Goal: Task Accomplishment & Management: Manage account settings

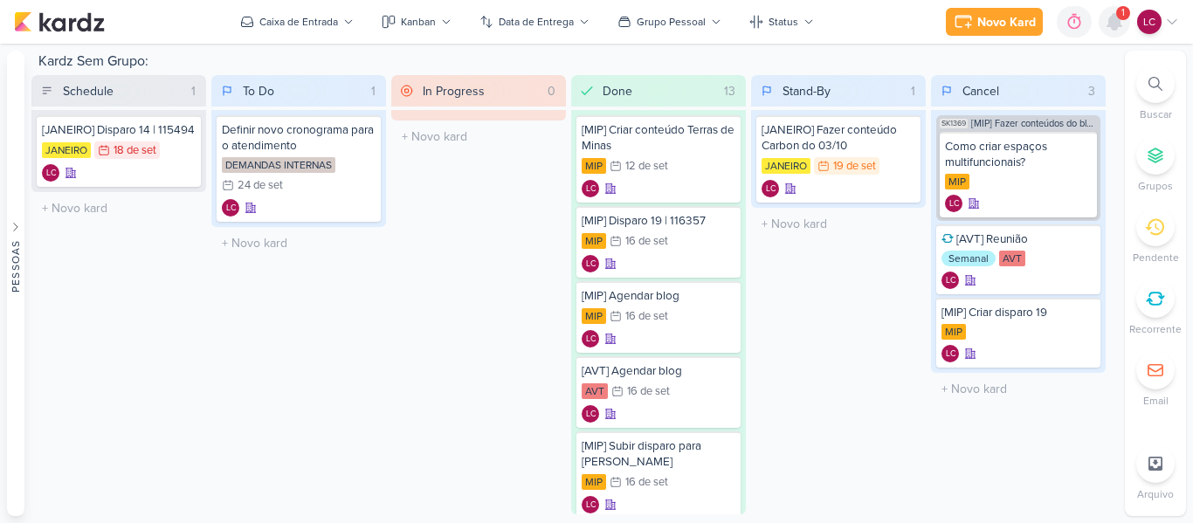
click at [1114, 23] on icon at bounding box center [1115, 22] width 14 height 16
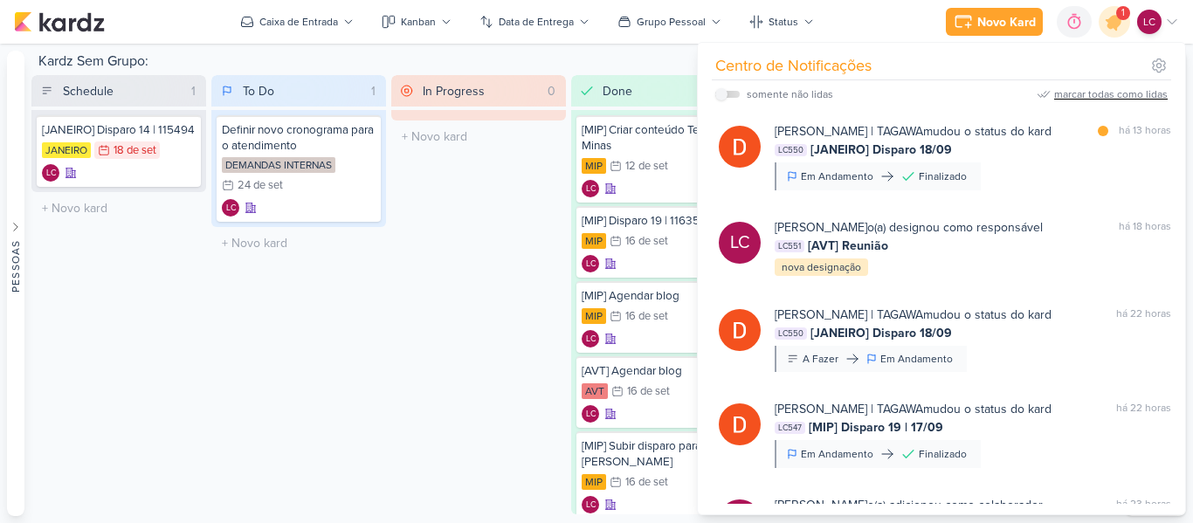
click at [1128, 96] on div "marcar todas como lidas" at bounding box center [1111, 94] width 114 height 16
click at [290, 455] on div "To Do 1 Mover Para Esquerda Mover Para Direita Deletar Definir novo cronograma …" at bounding box center [298, 294] width 175 height 439
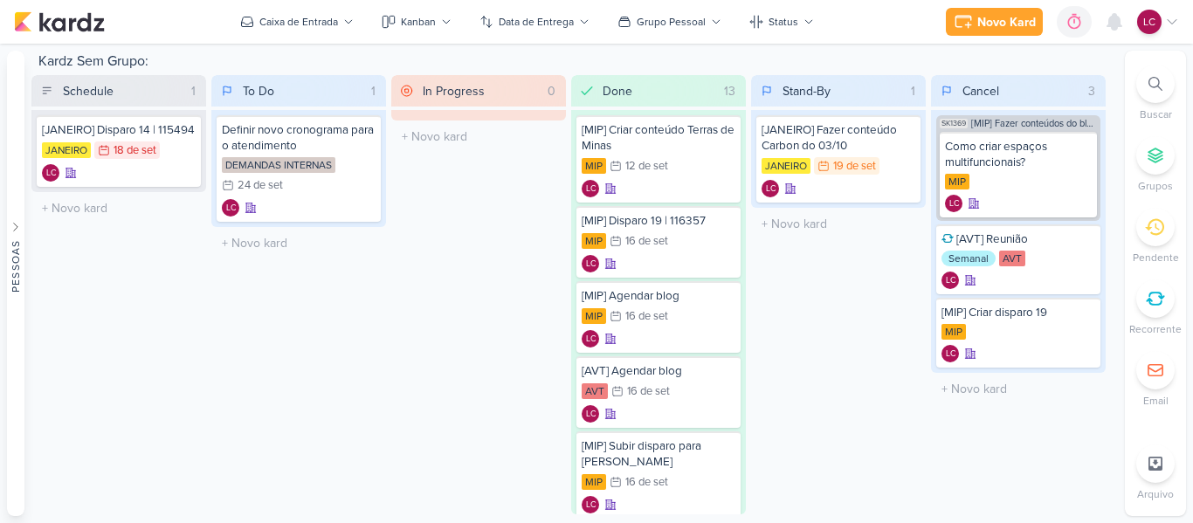
click at [1152, 363] on icon at bounding box center [1155, 370] width 17 height 17
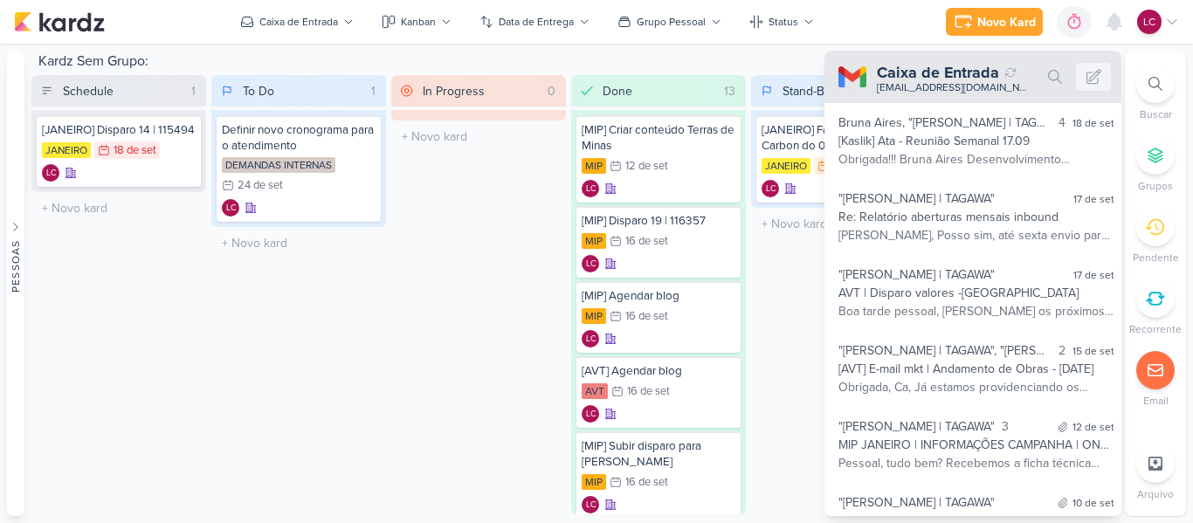
click at [1165, 289] on div at bounding box center [1156, 299] width 38 height 38
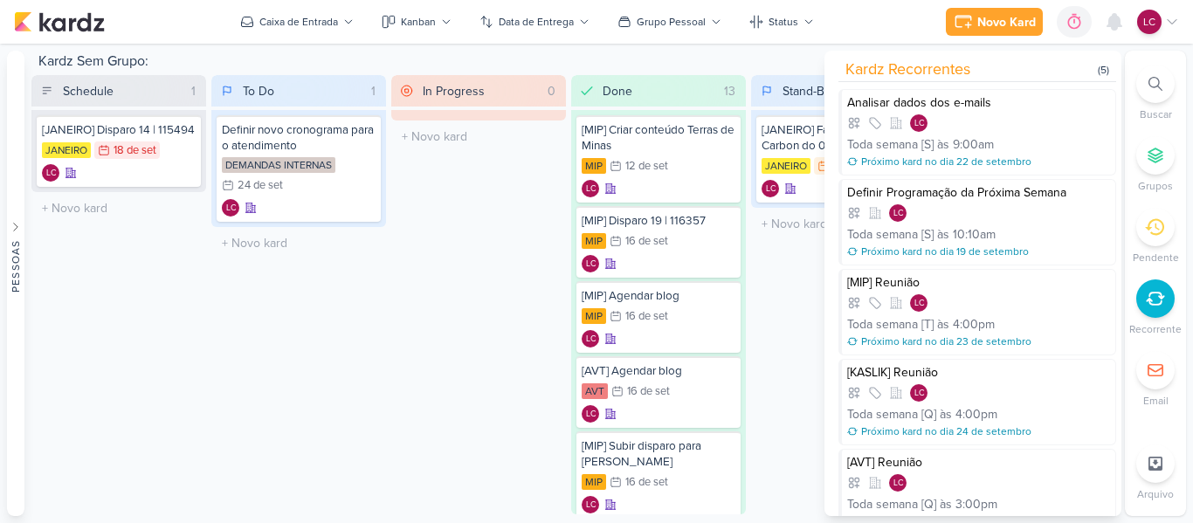
click at [280, 420] on div "To Do 1 Mover Para Esquerda Mover Para Direita Deletar Definir novo cronograma …" at bounding box center [298, 294] width 175 height 439
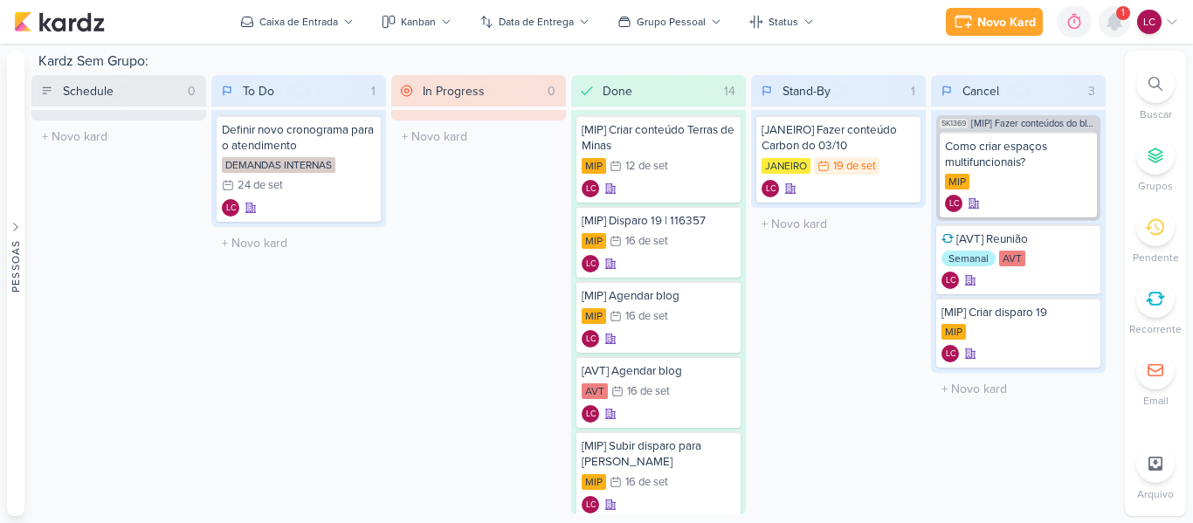
click at [1114, 27] on icon at bounding box center [1115, 22] width 14 height 16
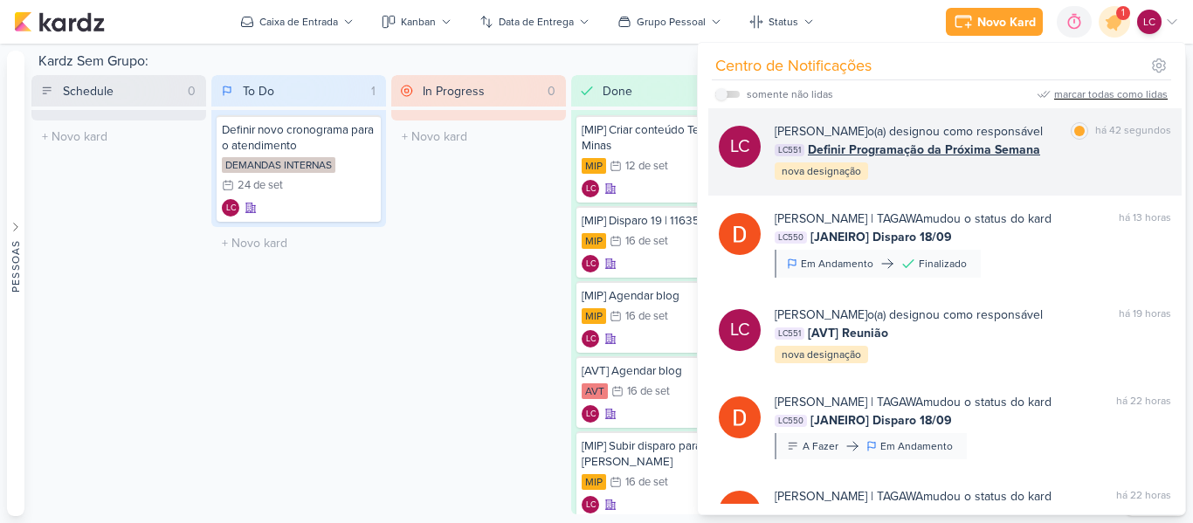
click at [899, 158] on span "Definir Programação da Próxima Semana" at bounding box center [924, 150] width 232 height 18
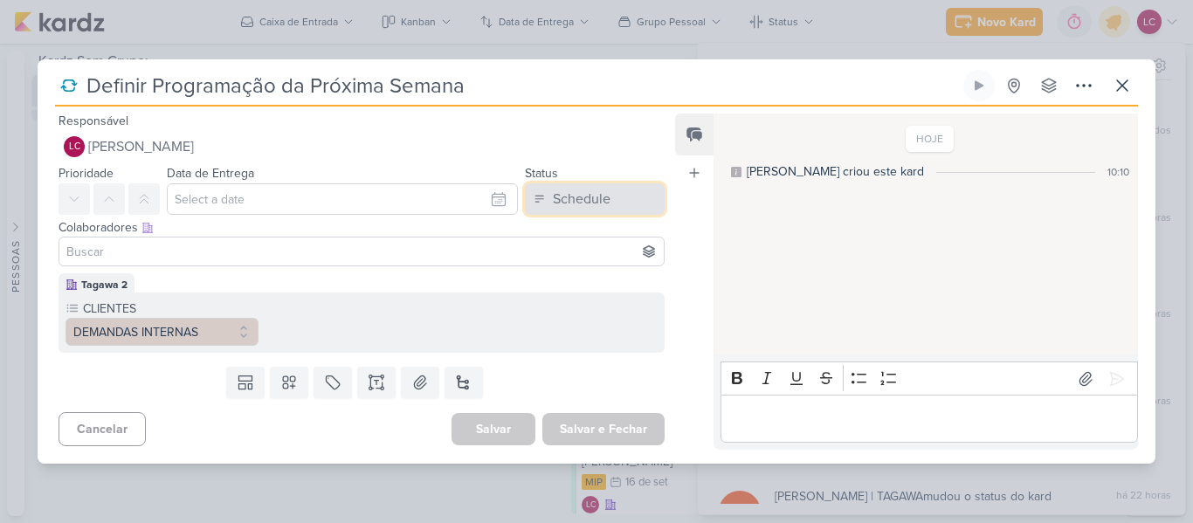
click at [573, 199] on div "Schedule" at bounding box center [582, 199] width 58 height 21
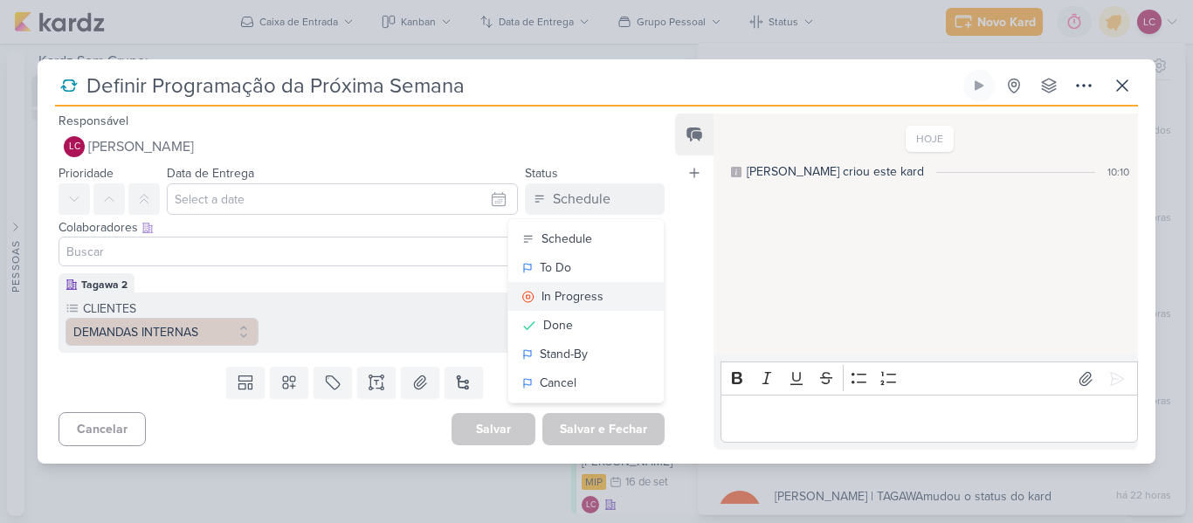
click at [567, 294] on div "In Progress" at bounding box center [573, 296] width 62 height 18
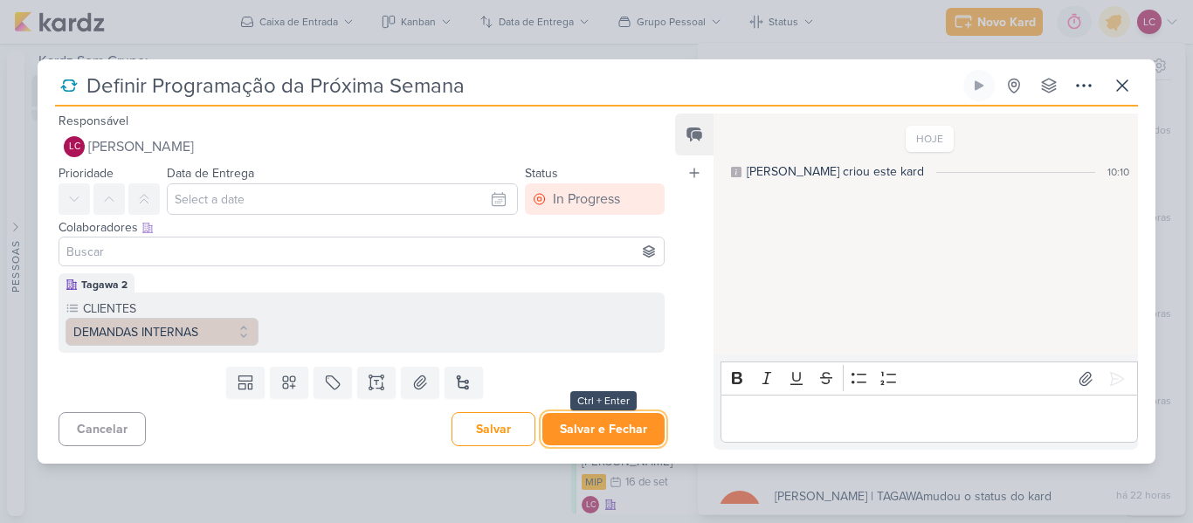
click at [596, 418] on button "Salvar e Fechar" at bounding box center [604, 429] width 122 height 32
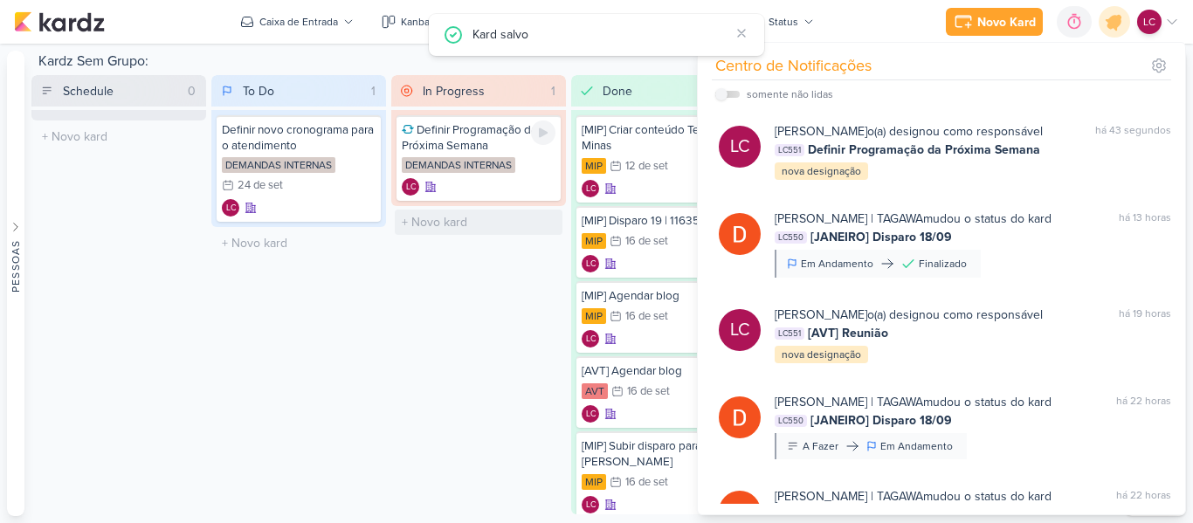
click at [548, 137] on icon at bounding box center [543, 133] width 14 height 14
click at [440, 344] on div "In Progress 1 Mover Para Esquerda Mover Para Direita Deletar Definir Programaçã…" at bounding box center [478, 294] width 175 height 439
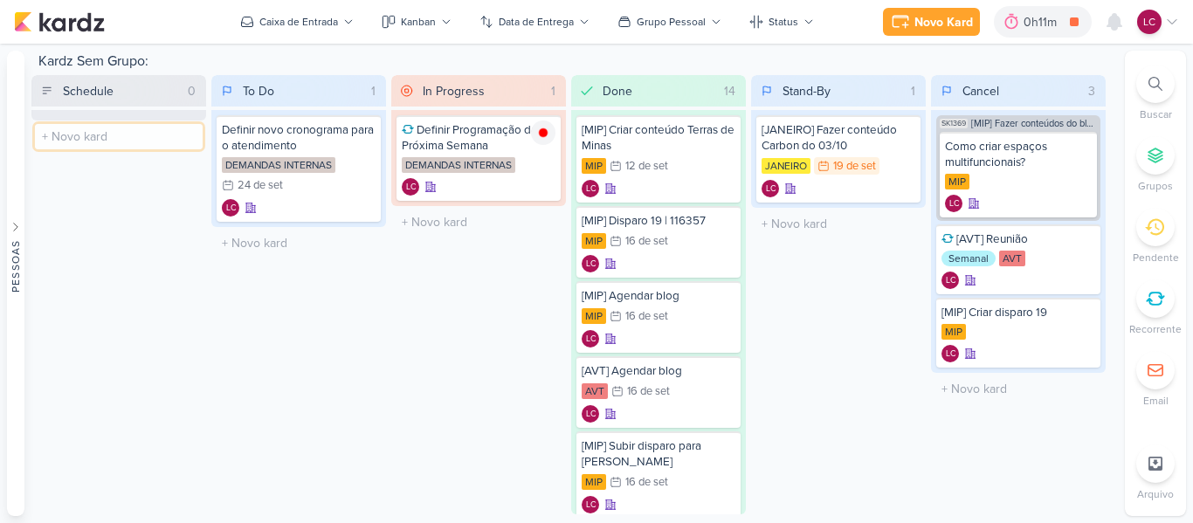
click at [110, 140] on input "text" at bounding box center [119, 136] width 168 height 25
type input "[AVT] Verificar blog"
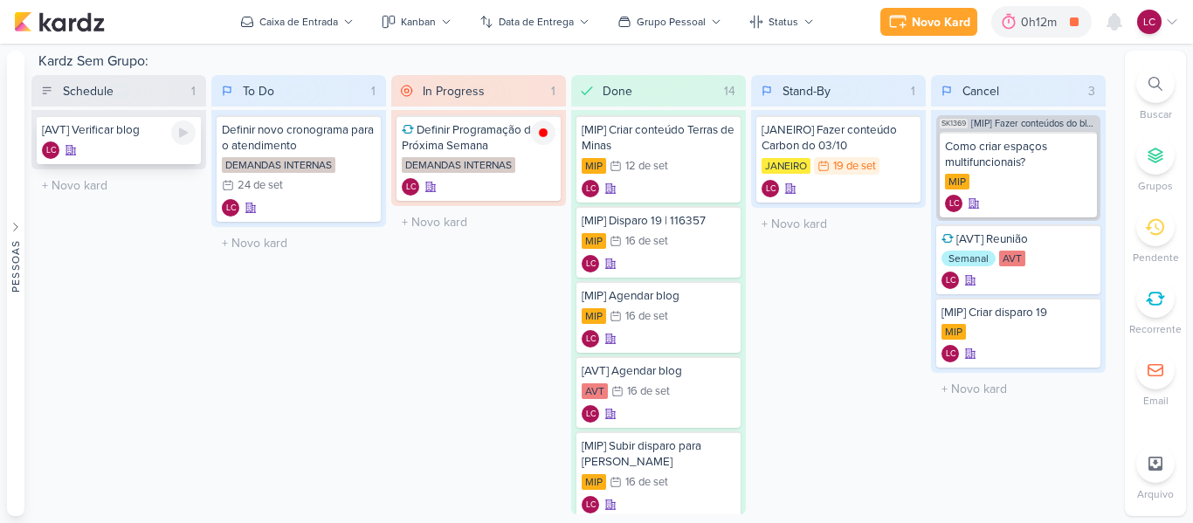
click at [126, 133] on div "[AVT] Verificar blog" at bounding box center [119, 130] width 154 height 16
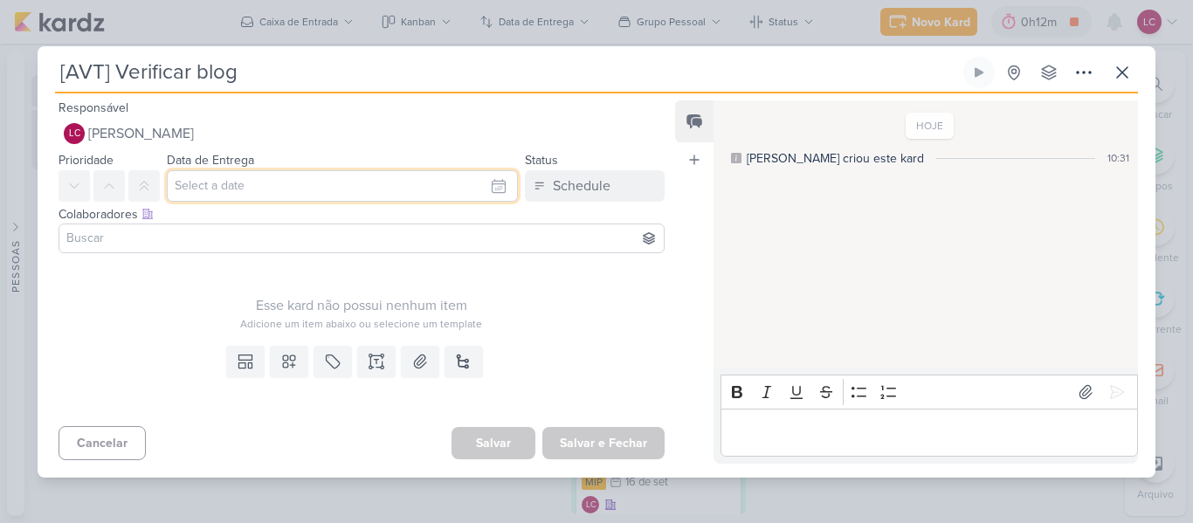
click at [277, 173] on input "text" at bounding box center [342, 185] width 351 height 31
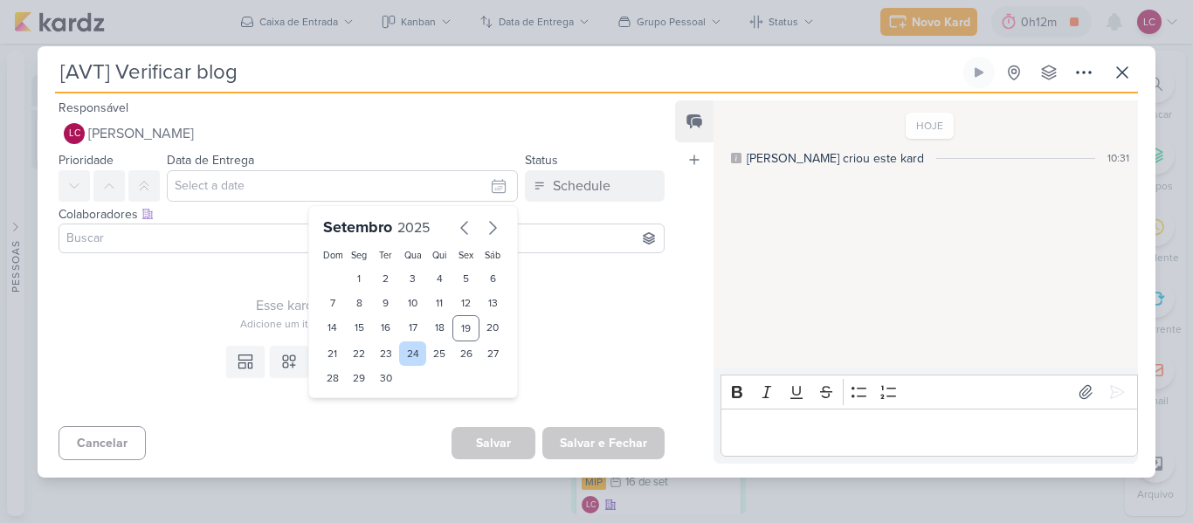
click at [412, 349] on div "24" at bounding box center [412, 354] width 27 height 24
type input "24 de setembro de 2025 às 23:59"
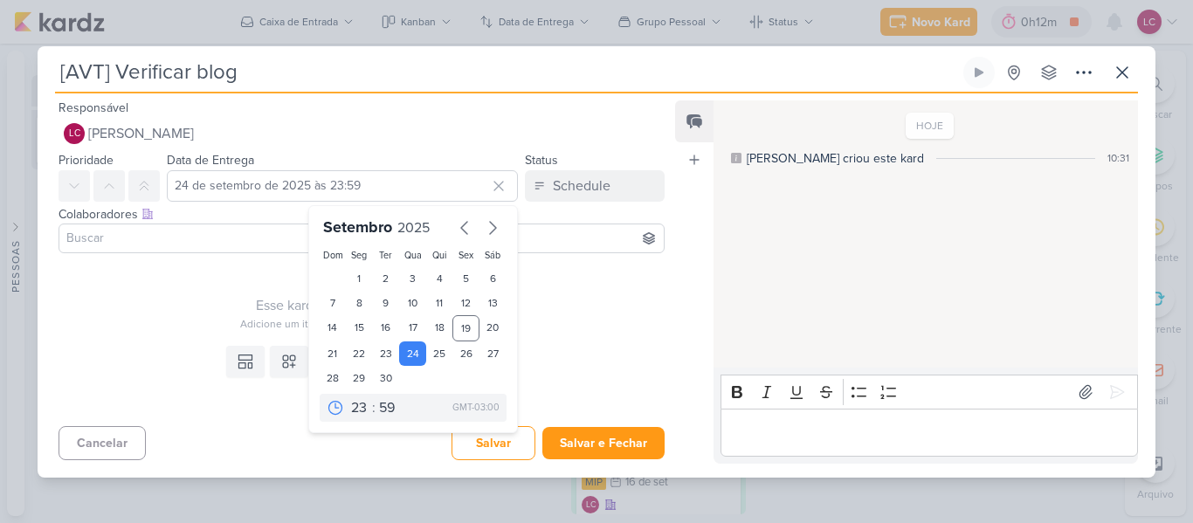
click at [241, 297] on div "Esse kard não possui nenhum item" at bounding box center [362, 305] width 606 height 21
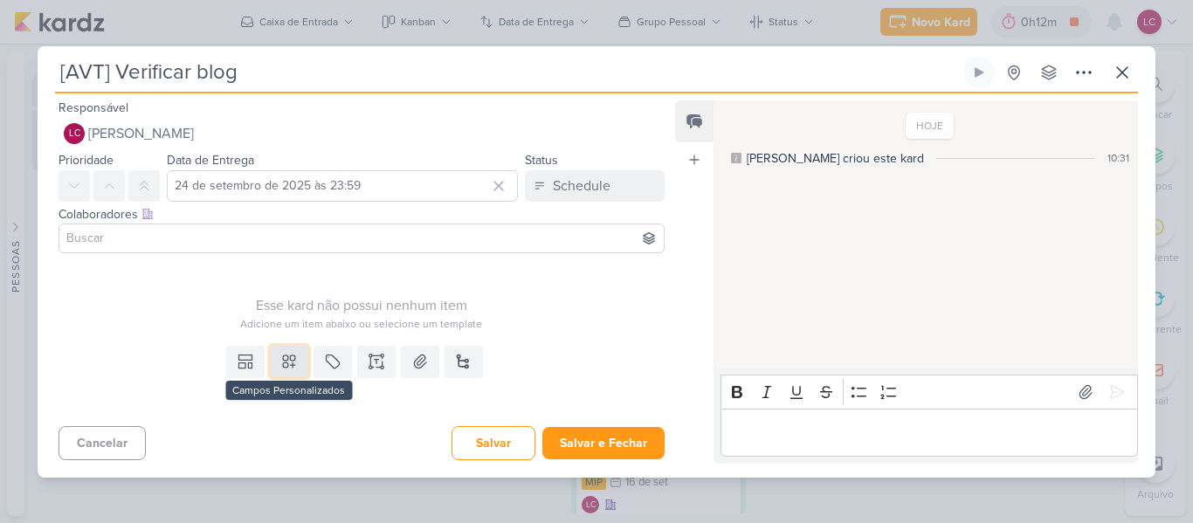
click at [273, 364] on button at bounding box center [289, 361] width 38 height 31
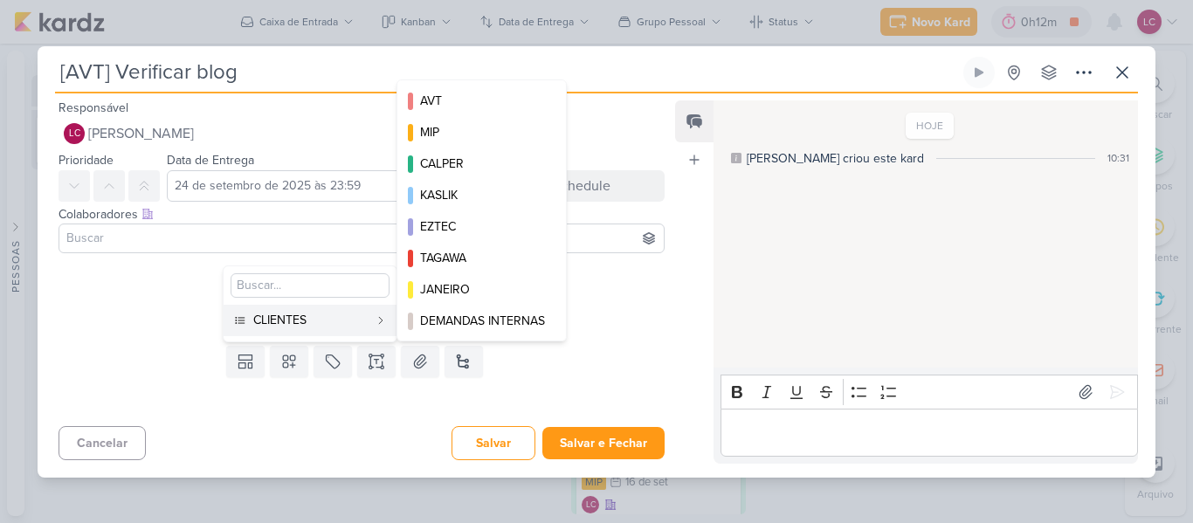
click at [331, 313] on div "CLIENTES" at bounding box center [310, 320] width 115 height 18
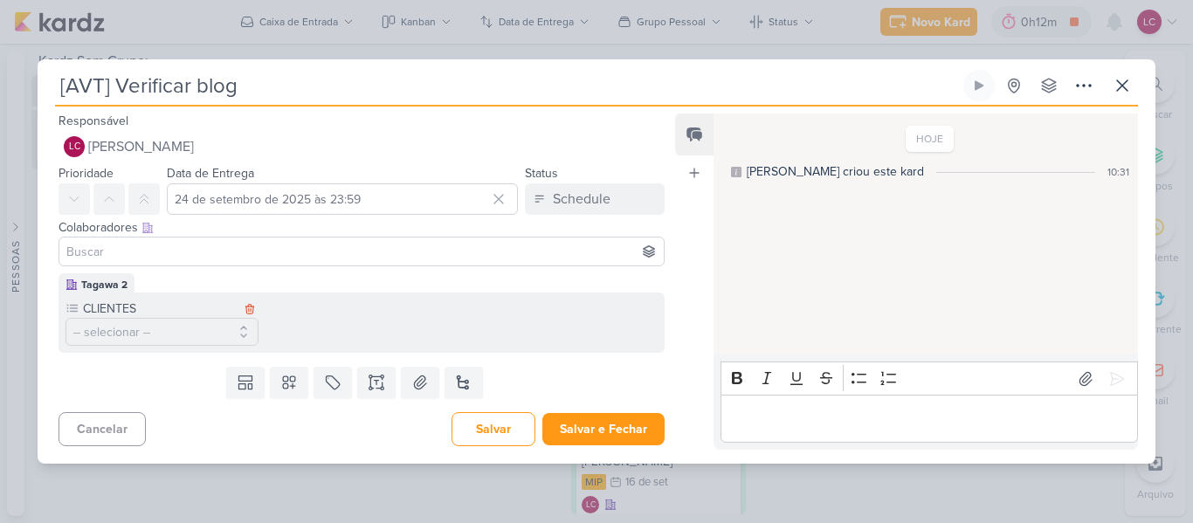
click at [107, 310] on label "CLIENTES" at bounding box center [160, 309] width 158 height 18
click at [144, 331] on button "-- selecionar --" at bounding box center [162, 332] width 193 height 28
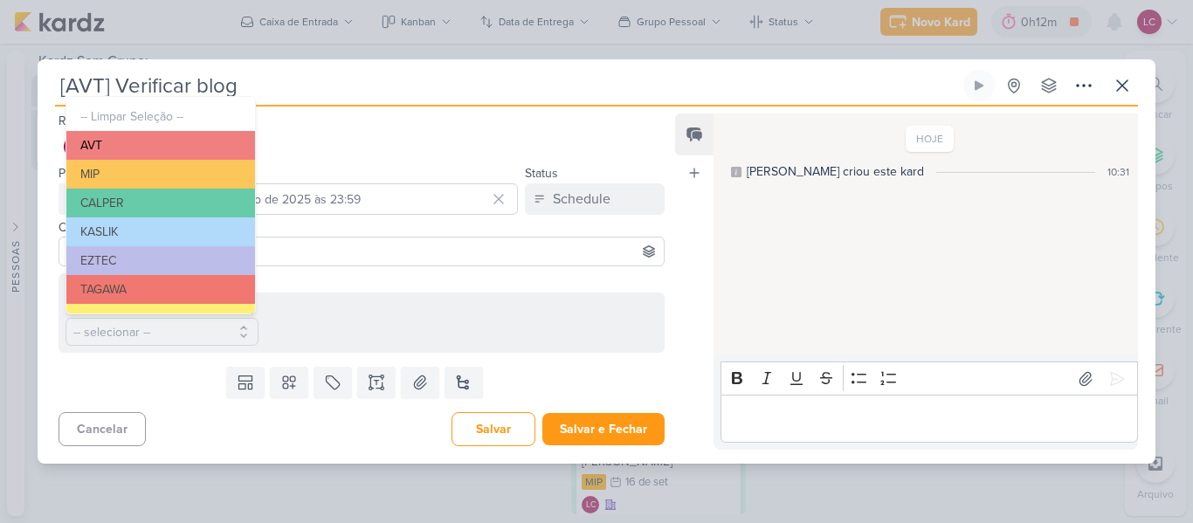
click at [175, 157] on button "AVT" at bounding box center [160, 145] width 189 height 29
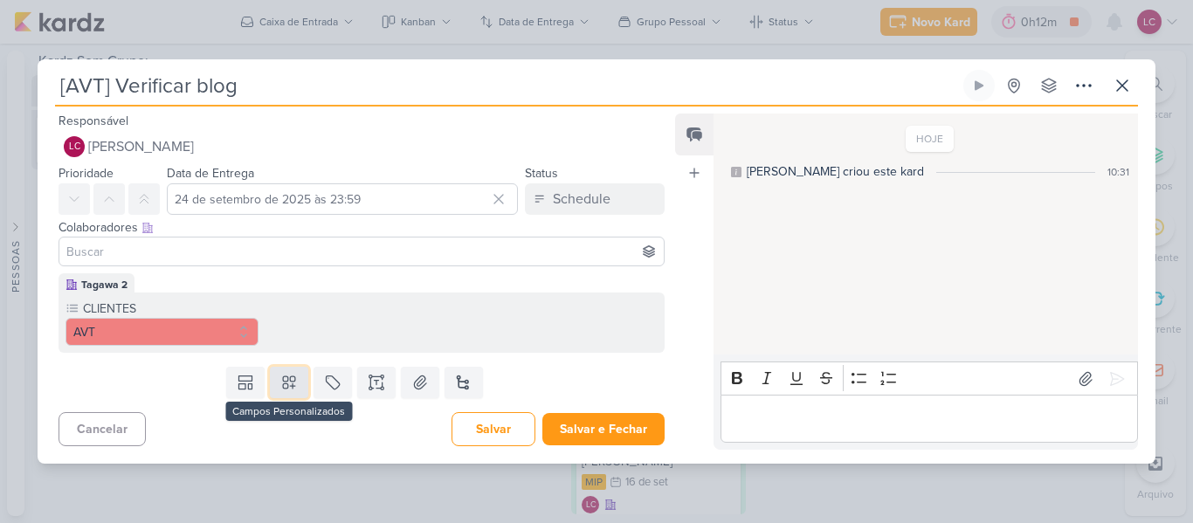
click at [298, 391] on button at bounding box center [289, 382] width 38 height 31
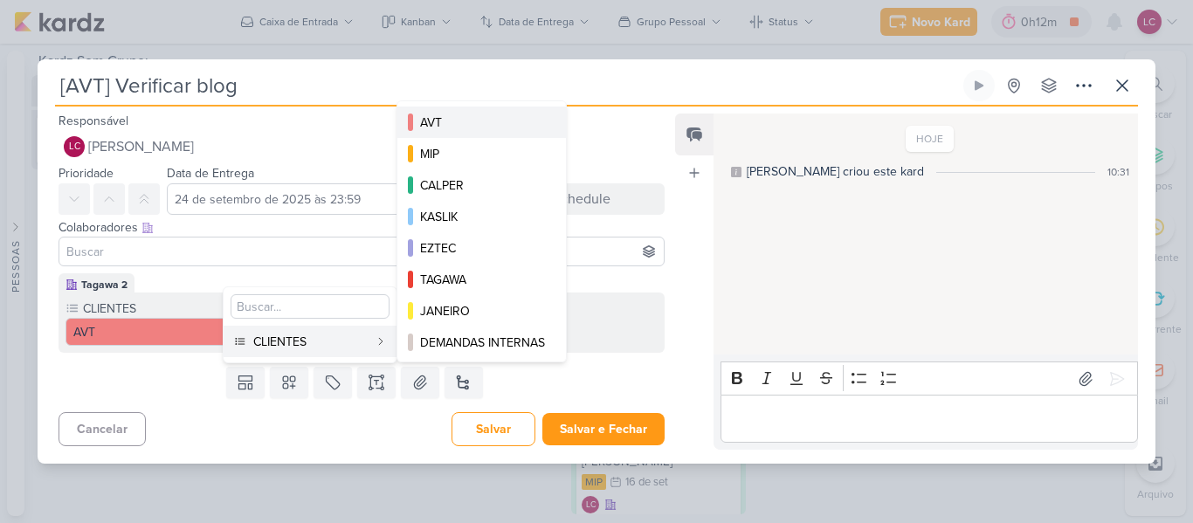
click at [479, 134] on button "AVT" at bounding box center [482, 122] width 169 height 31
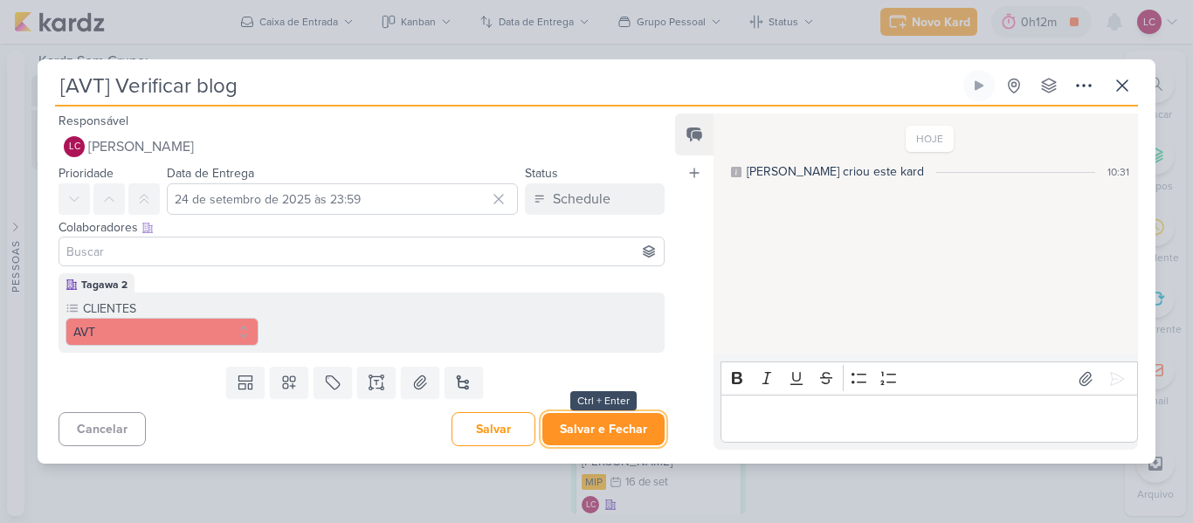
click at [602, 417] on button "Salvar e Fechar" at bounding box center [604, 429] width 122 height 32
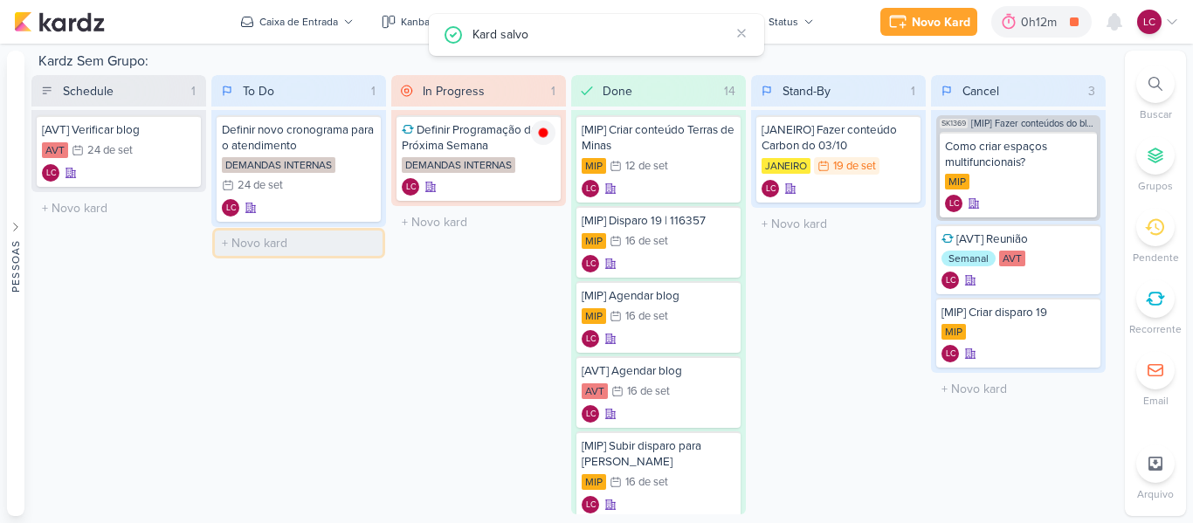
click at [282, 248] on input "text" at bounding box center [299, 243] width 168 height 25
type input "[AVT] Programar blog"
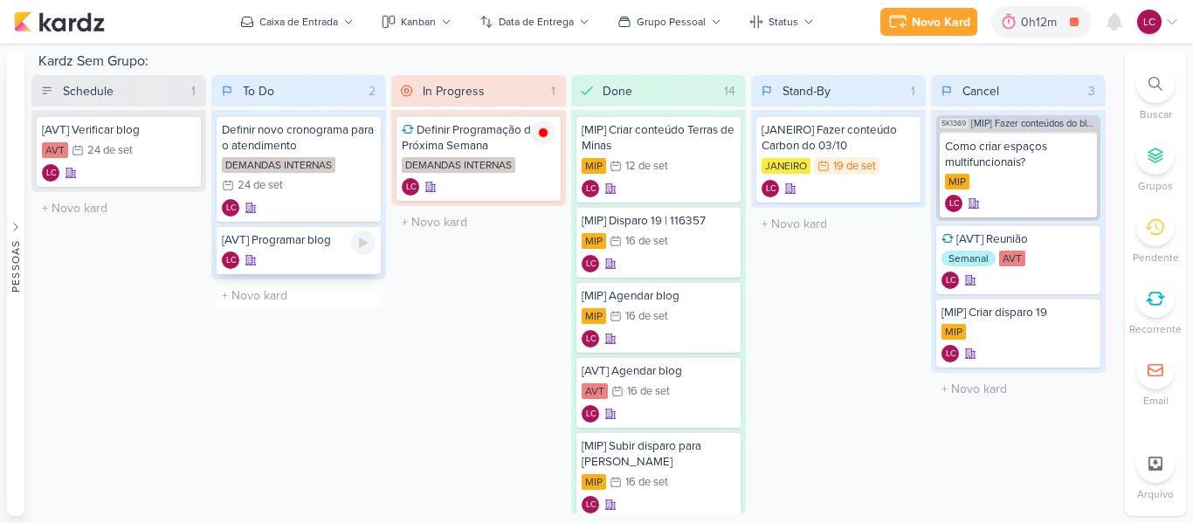
click at [287, 228] on div "[AVT] Programar blog LC" at bounding box center [299, 249] width 164 height 49
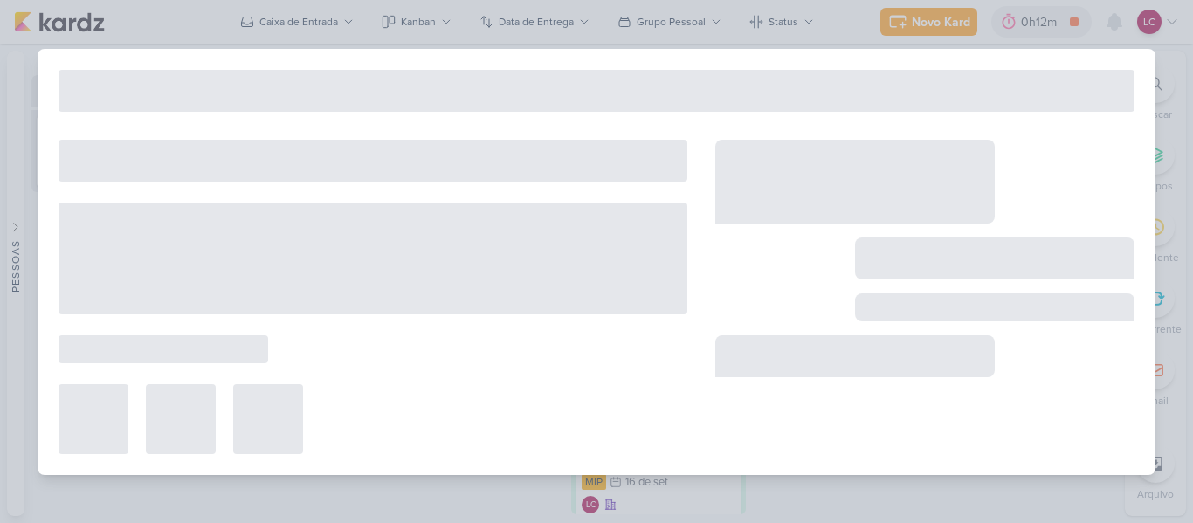
type input "[AVT] Programar blog"
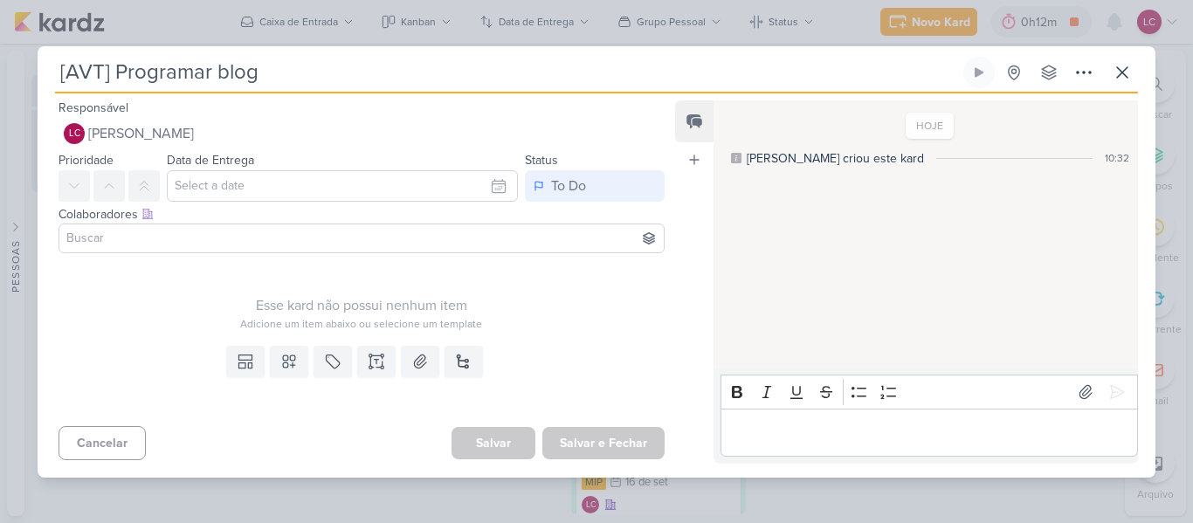
drag, startPoint x: 316, startPoint y: 159, endPoint x: 307, endPoint y: 225, distance: 66.2
click at [316, 160] on div "Data de Entrega [DATE] Dom Seg Ter Qua Qui Sex Sáb 1 2 3 4 5 6 7 8 9 10 11 12 1…" at bounding box center [342, 175] width 351 height 52
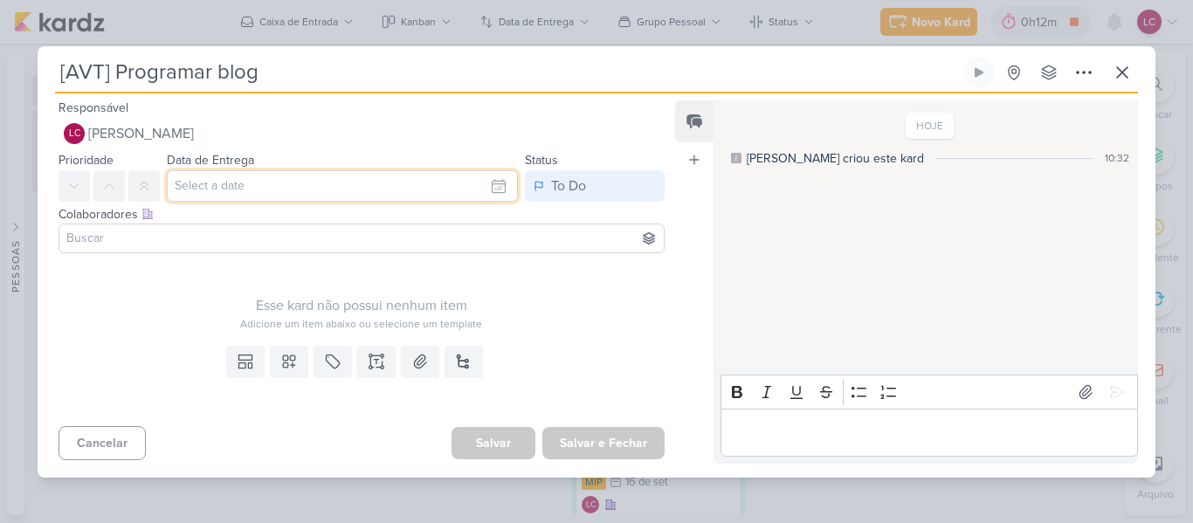
click at [287, 186] on input "text" at bounding box center [342, 185] width 351 height 31
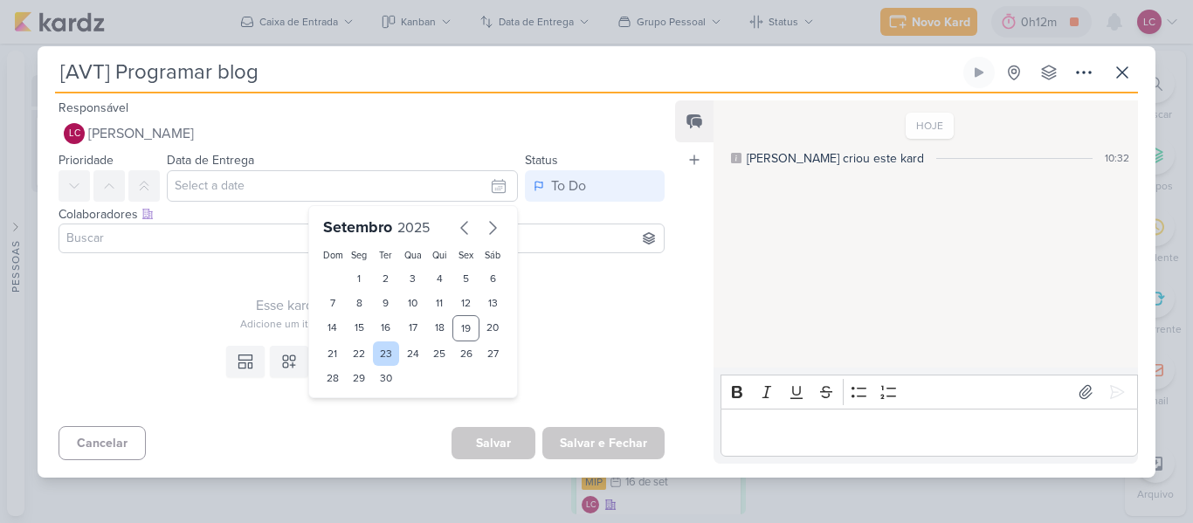
click at [378, 351] on div "23" at bounding box center [386, 354] width 27 height 24
type input "23 de setembro de 2025 às 23:59"
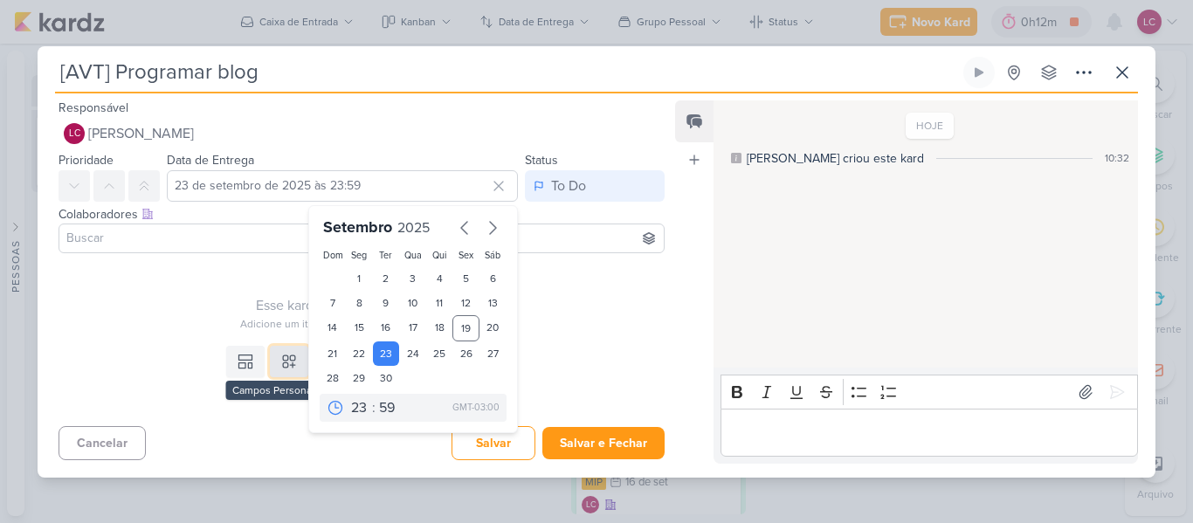
click at [284, 360] on icon at bounding box center [289, 362] width 12 height 12
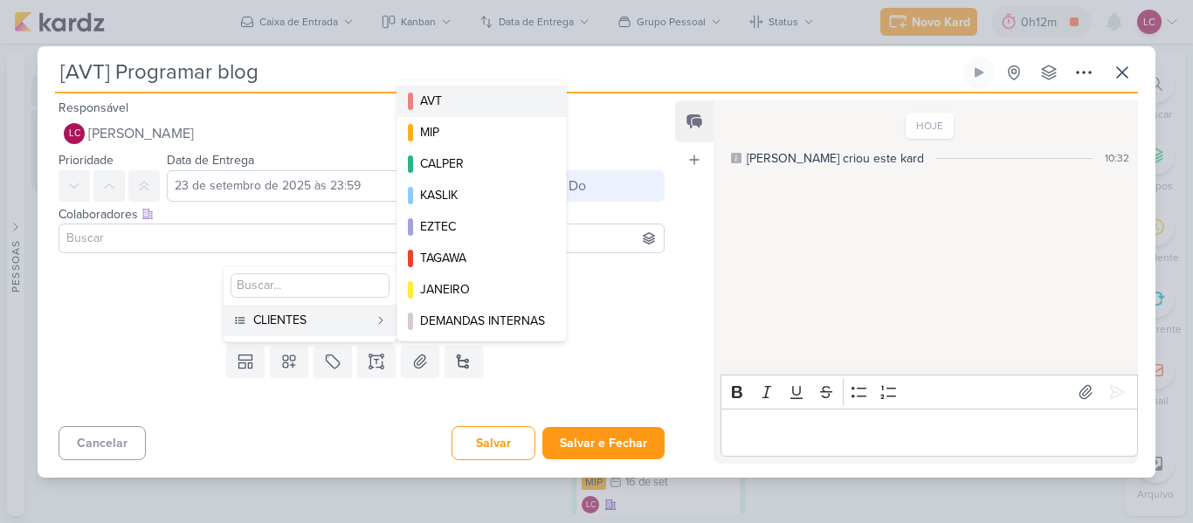
click at [446, 98] on div "AVT" at bounding box center [482, 101] width 125 height 18
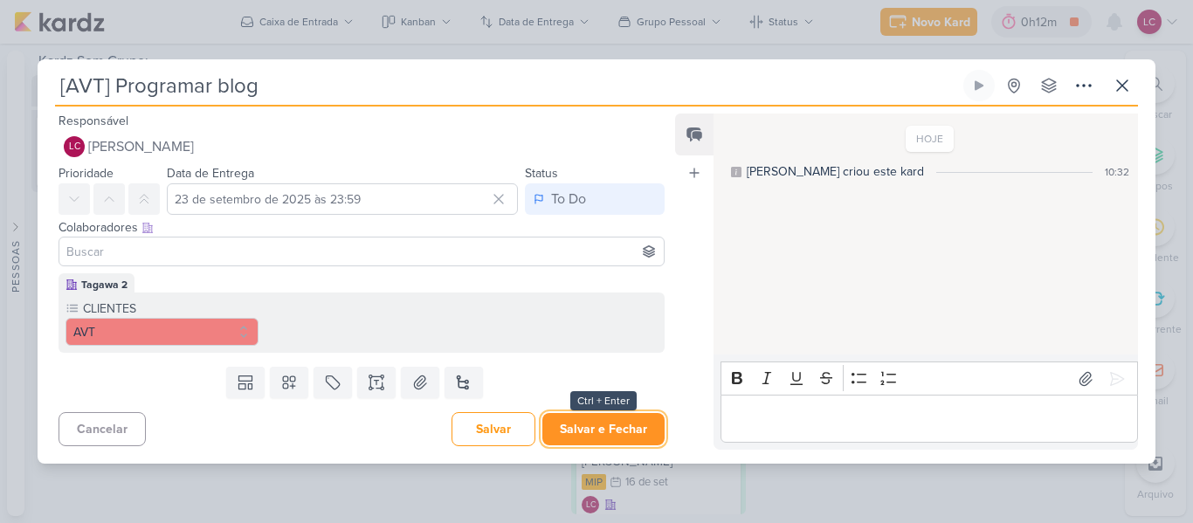
click at [574, 433] on button "Salvar e Fechar" at bounding box center [604, 429] width 122 height 32
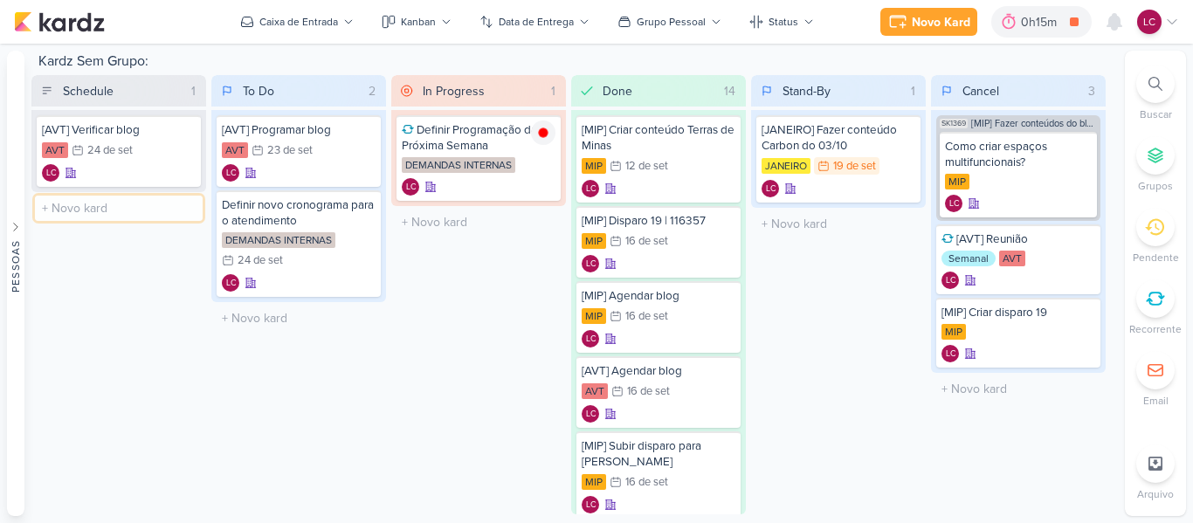
click at [118, 208] on input "text" at bounding box center [119, 208] width 168 height 25
type input "[KASLIK] Verificar blog"
click at [118, 218] on div "LC" at bounding box center [119, 225] width 154 height 17
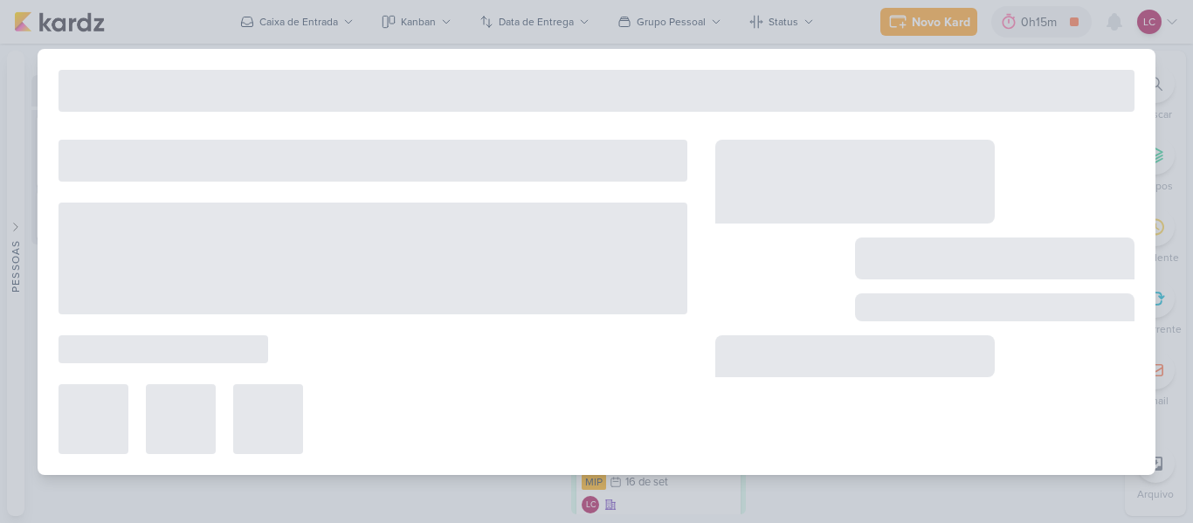
type input "[KASLIK] Verificar blog"
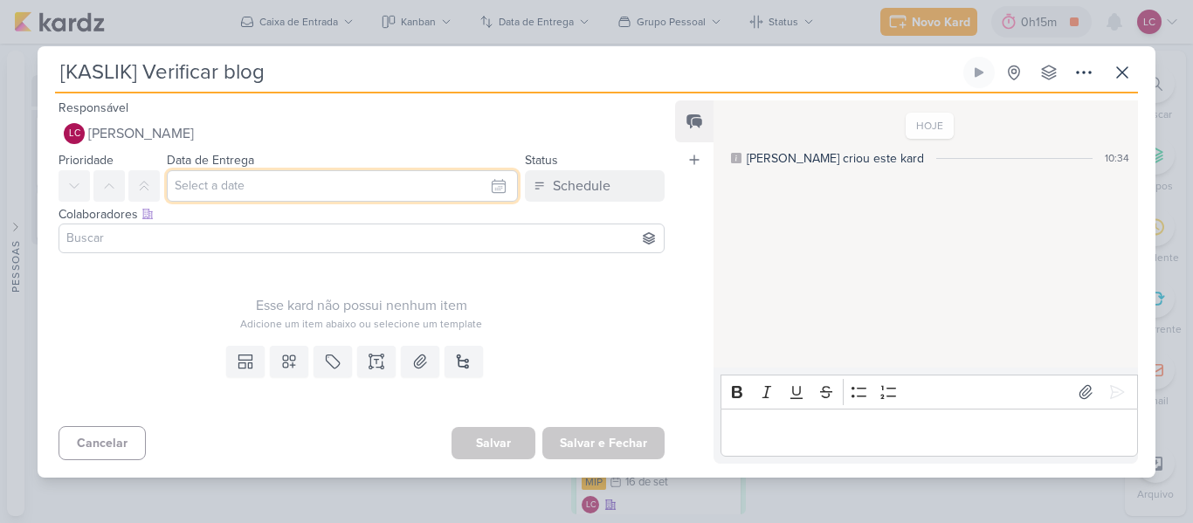
click at [220, 197] on input "text" at bounding box center [342, 185] width 351 height 31
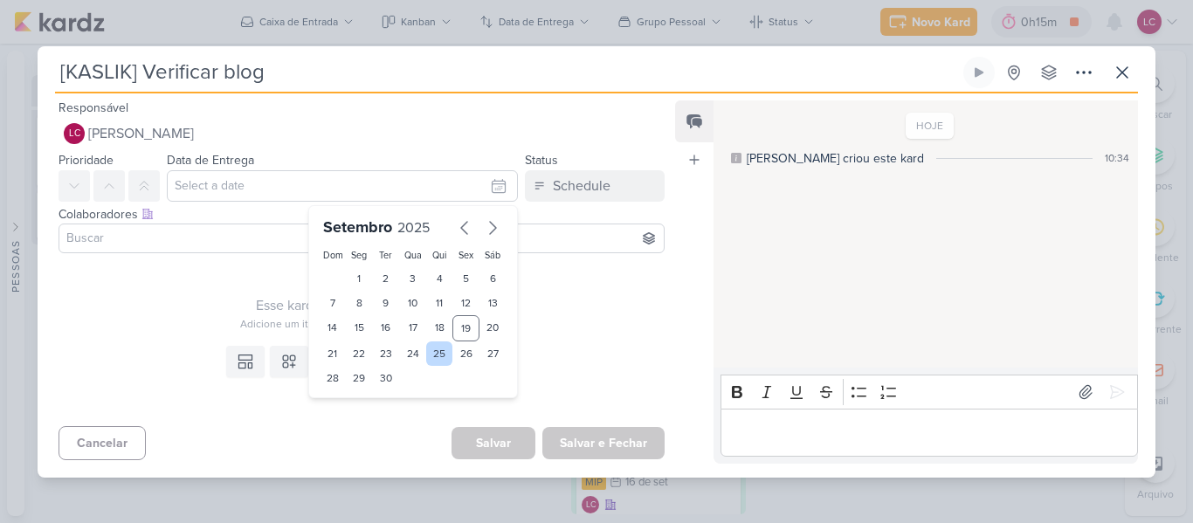
click at [436, 364] on div "25" at bounding box center [439, 354] width 27 height 24
type input "[DATE] 23:59"
click at [290, 362] on icon at bounding box center [288, 361] width 17 height 17
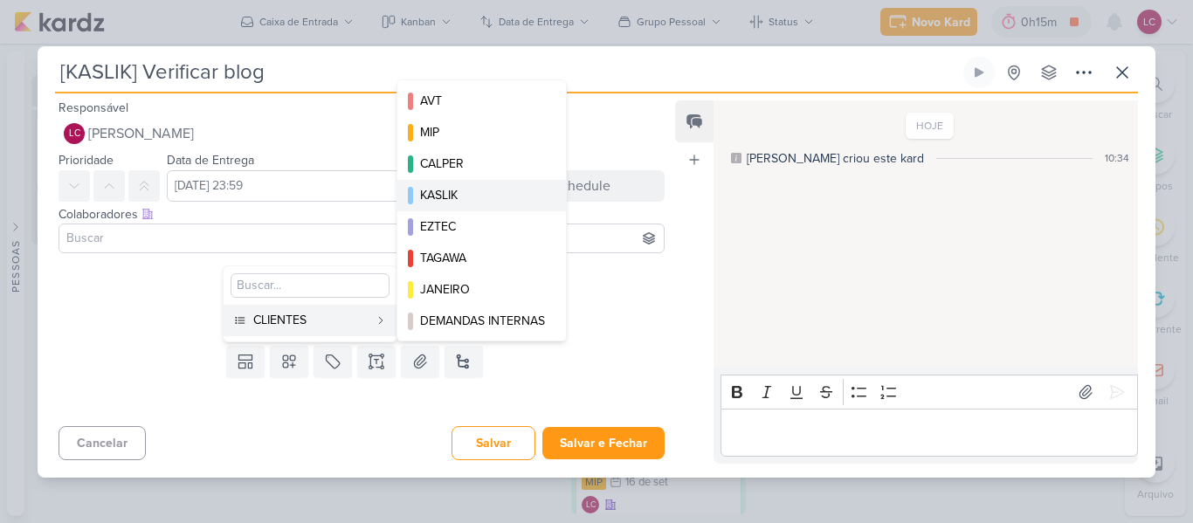
click at [467, 204] on button "KASLIK" at bounding box center [482, 195] width 169 height 31
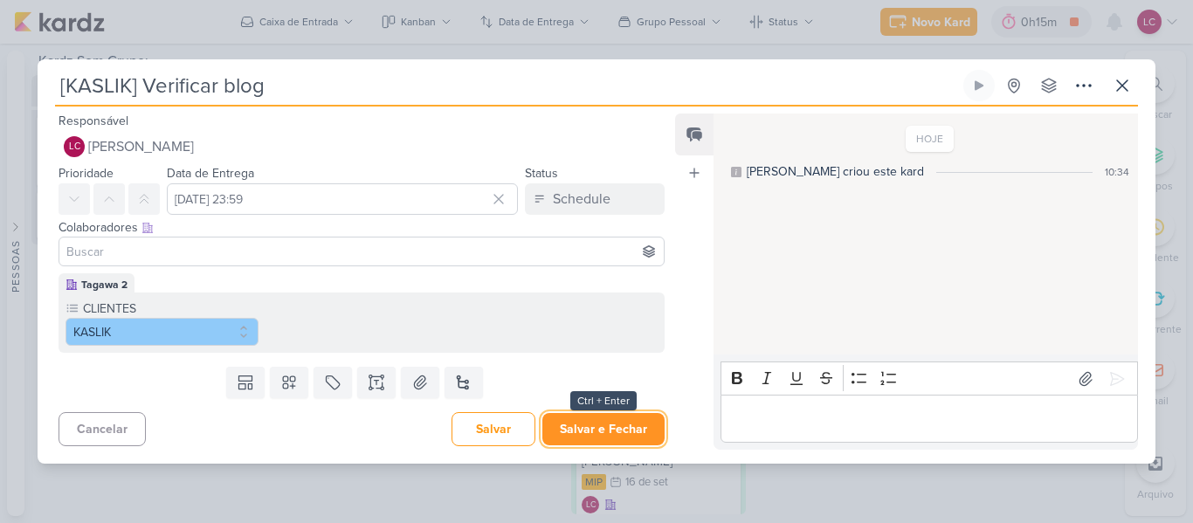
click at [557, 429] on button "Salvar e Fechar" at bounding box center [604, 429] width 122 height 32
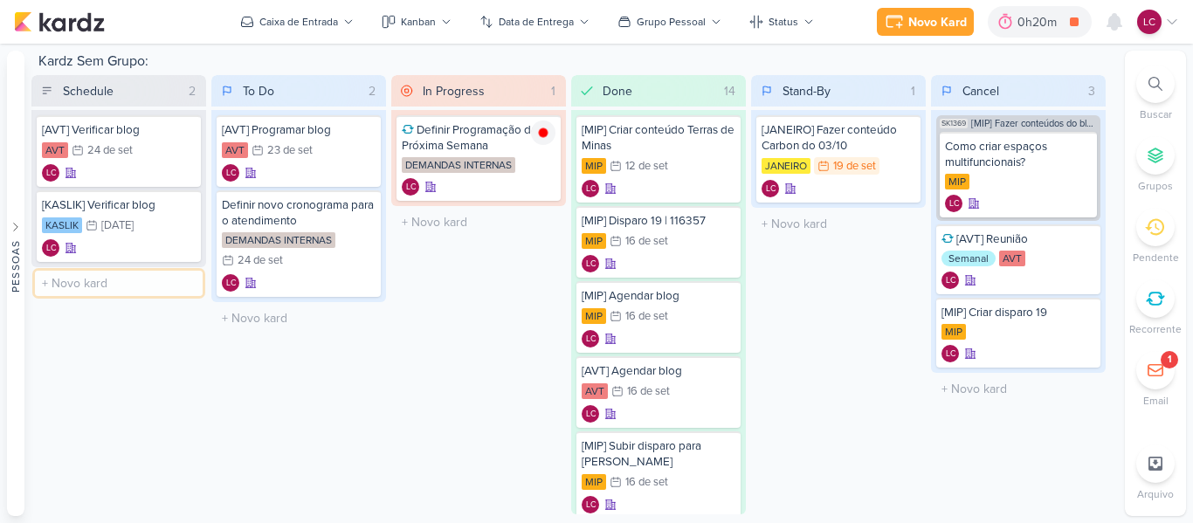
click at [109, 289] on input "text" at bounding box center [119, 283] width 168 height 25
type input "[JANEIRO] Reenvio: Disparo 14"
click at [107, 292] on div "[JANEIRO] Reenvio: Disparo 14" at bounding box center [119, 288] width 154 height 31
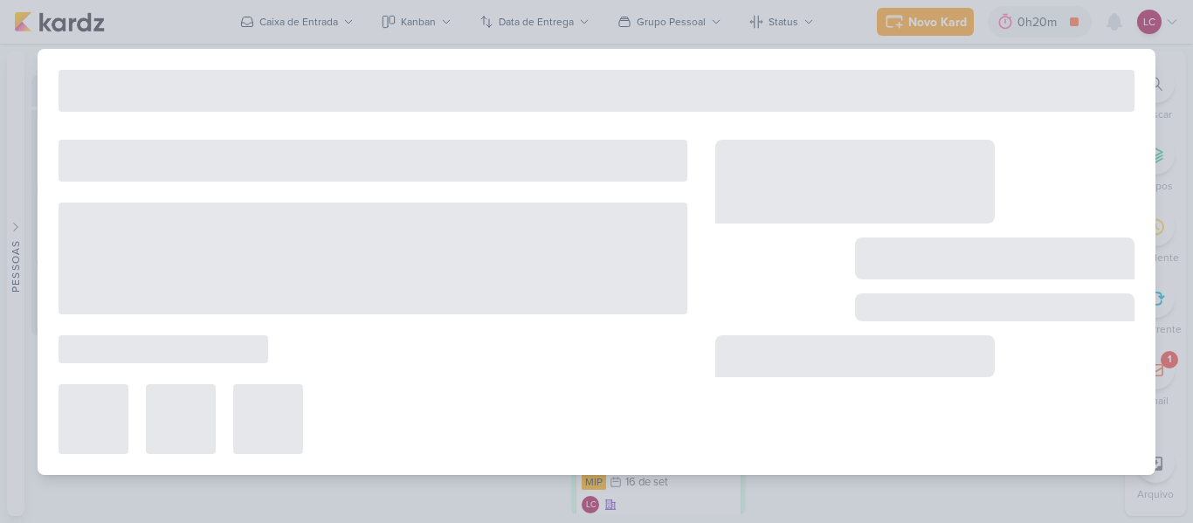
type input "[JANEIRO] Reenvio: Disparo 14"
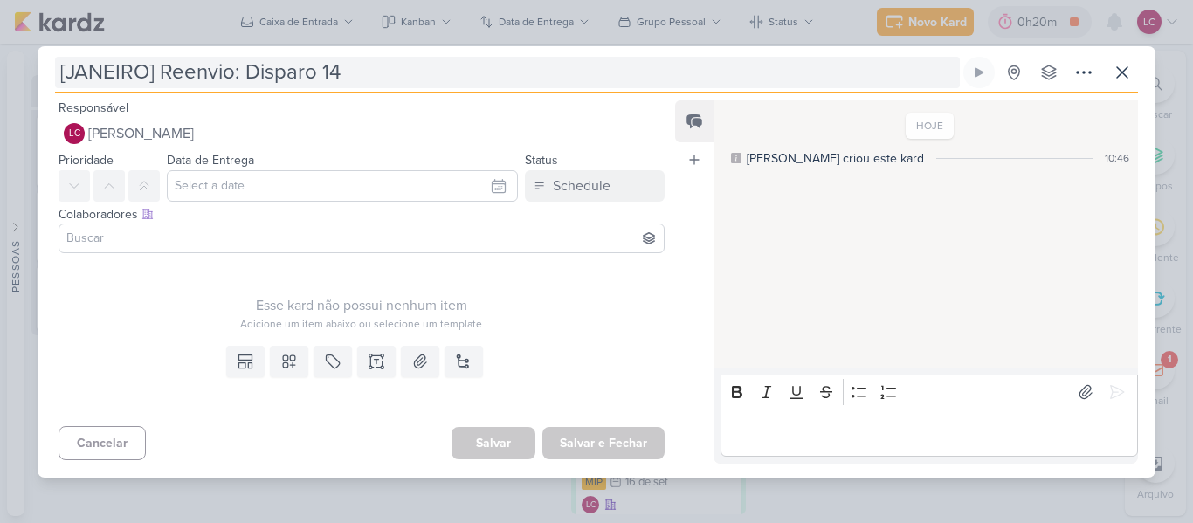
click at [214, 71] on input "[JANEIRO] Reenvio: Disparo 14" at bounding box center [507, 72] width 905 height 31
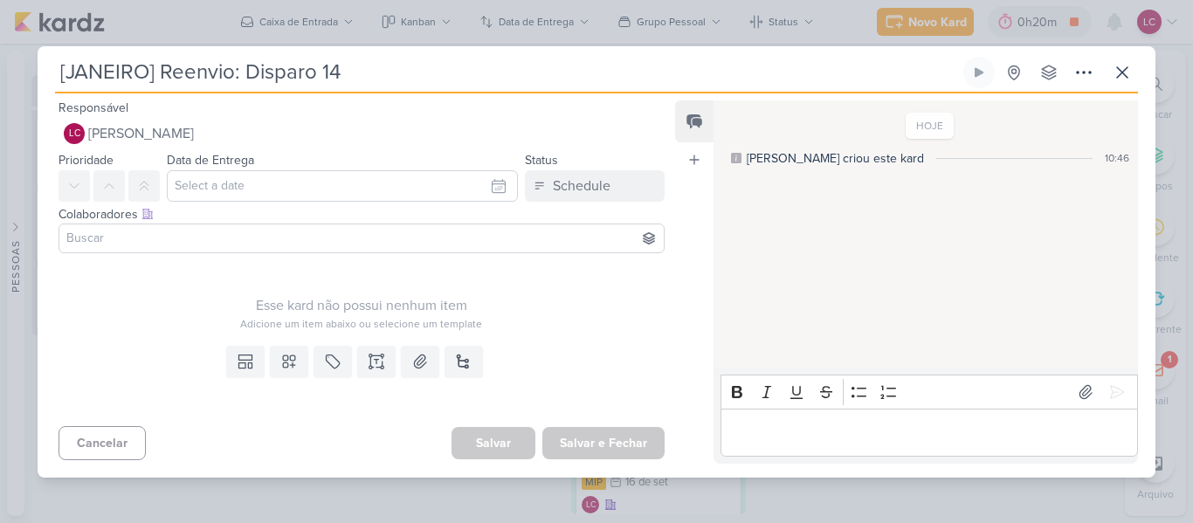
click at [214, 71] on input "[JANEIRO] Reenvio: Disparo 14" at bounding box center [507, 72] width 905 height 31
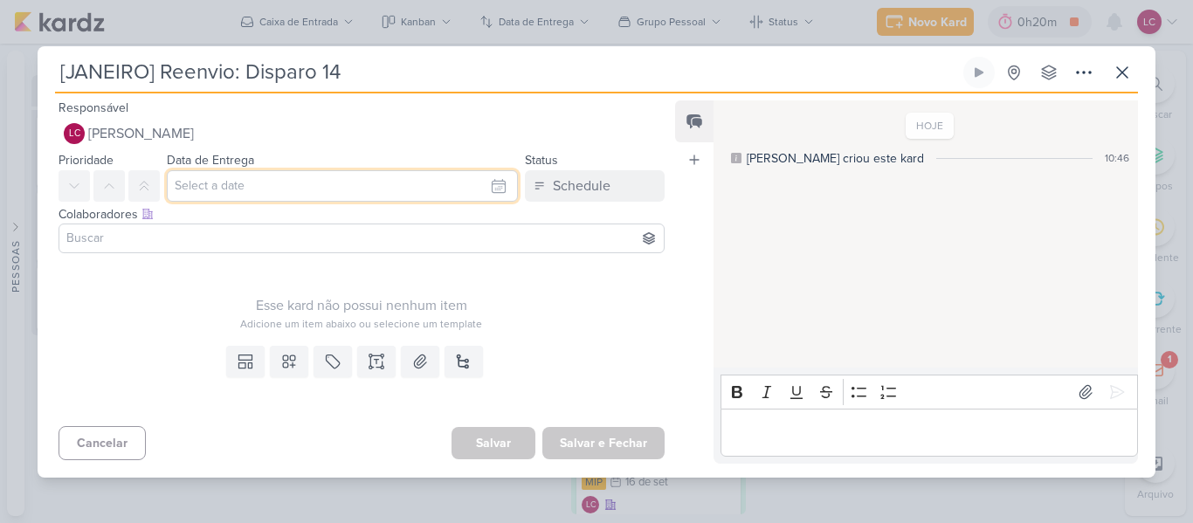
click at [219, 184] on input "text" at bounding box center [342, 185] width 351 height 31
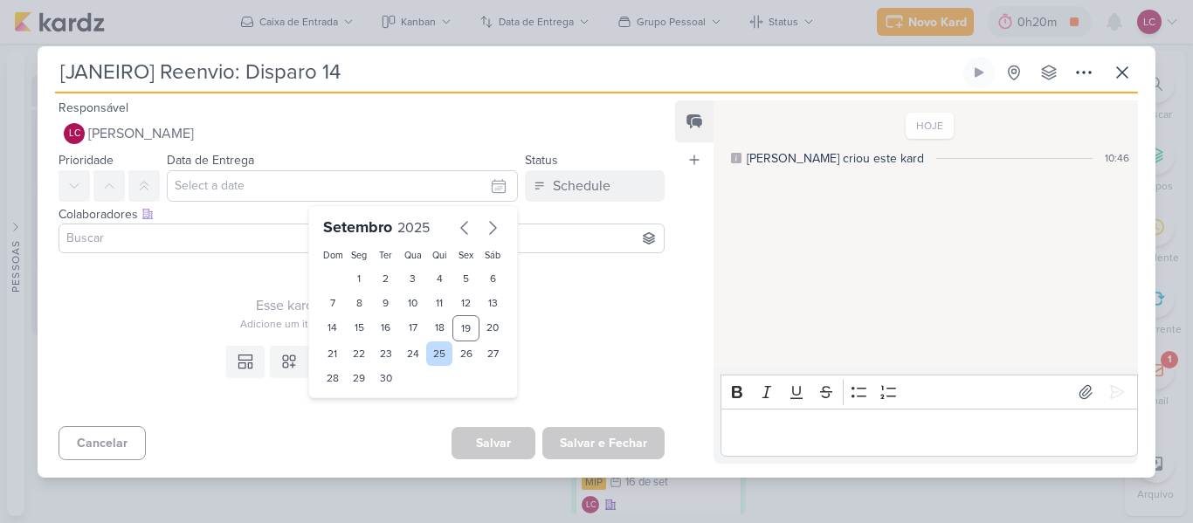
click at [438, 359] on div "25" at bounding box center [439, 354] width 27 height 24
type input "[DATE] 23:59"
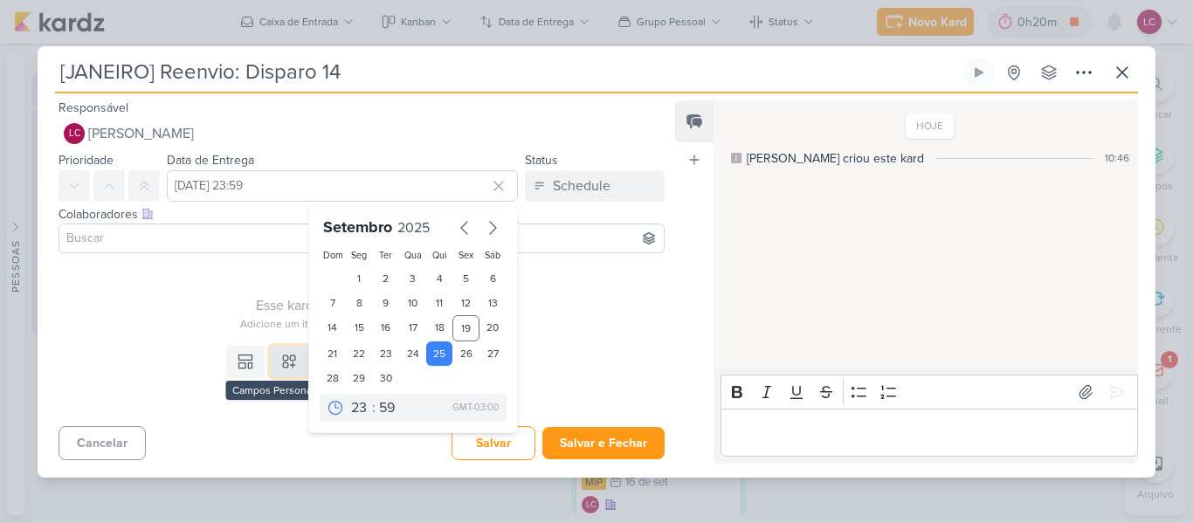
click at [283, 359] on icon at bounding box center [289, 362] width 12 height 12
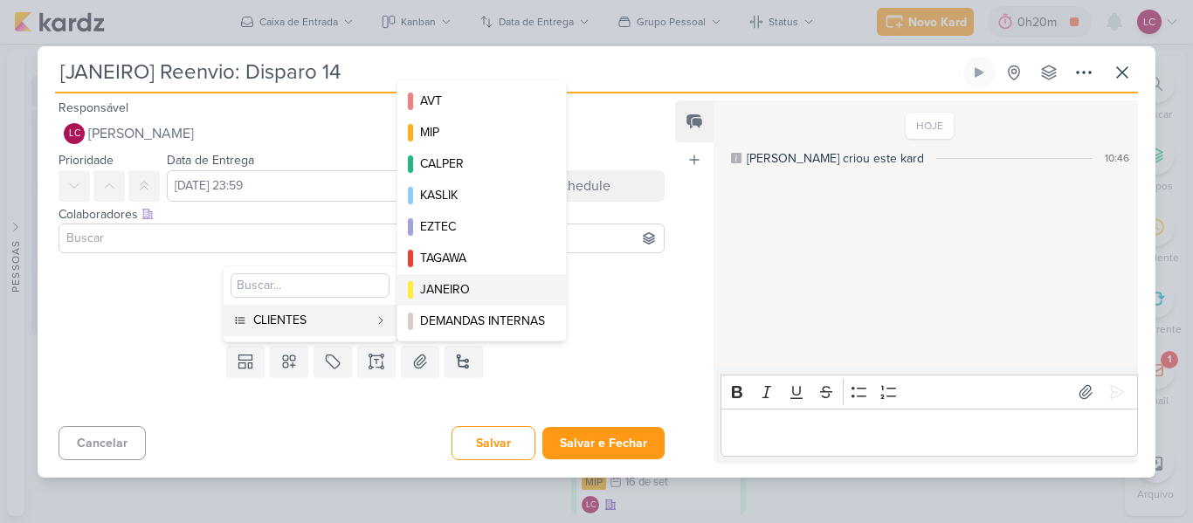
click at [508, 287] on div "JANEIRO" at bounding box center [482, 289] width 125 height 18
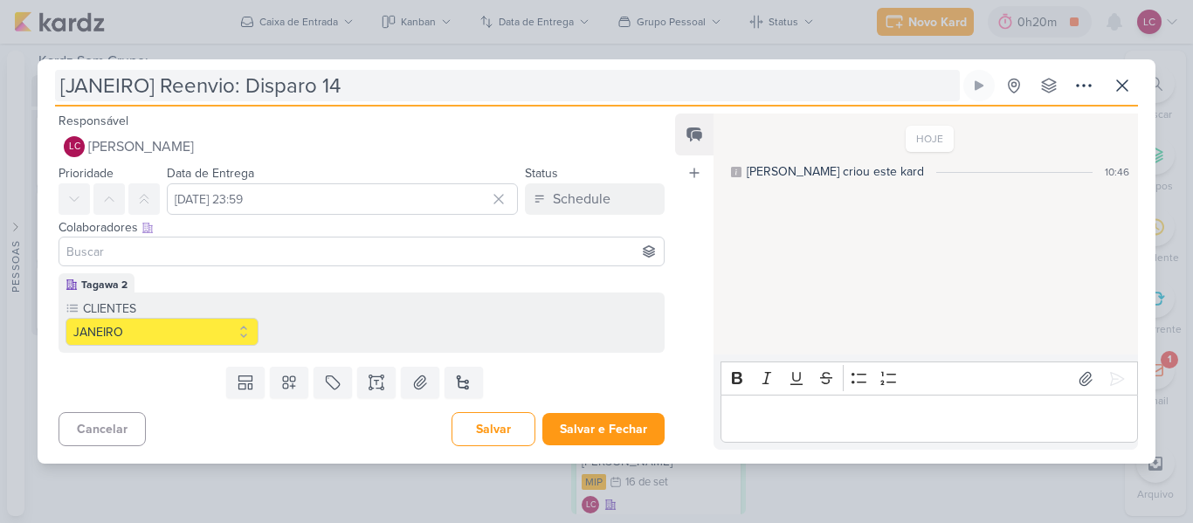
click at [162, 96] on input "[JANEIRO] Reenvio: Disparo 14" at bounding box center [507, 85] width 905 height 31
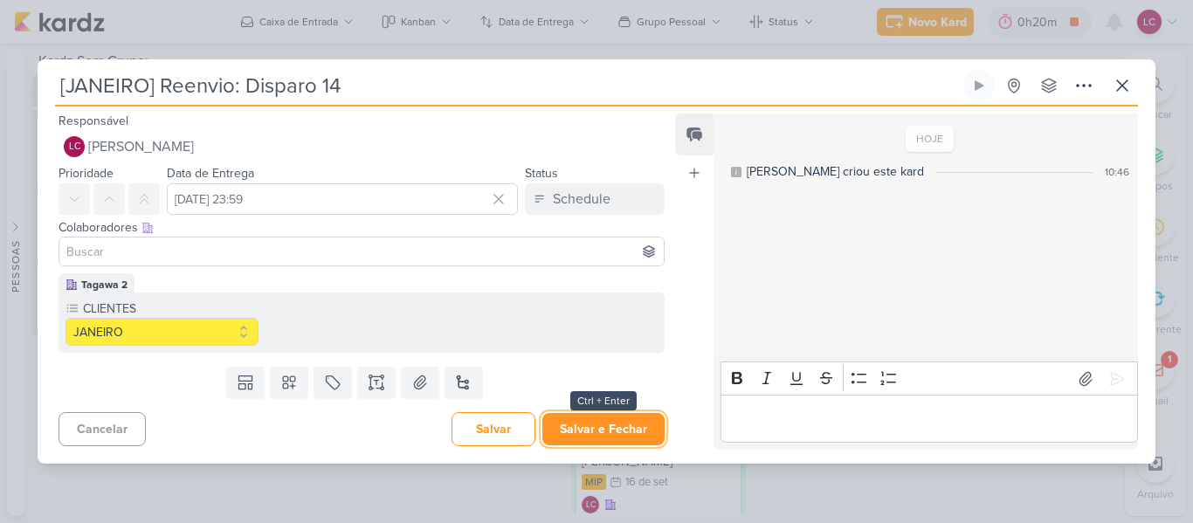
click at [639, 418] on button "Salvar e Fechar" at bounding box center [604, 429] width 122 height 32
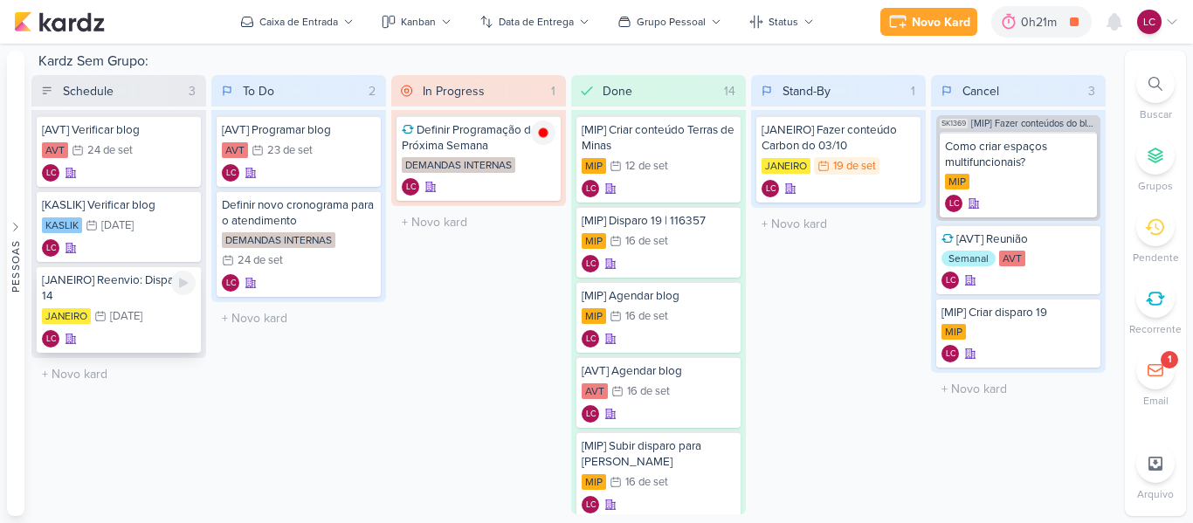
click at [141, 294] on div "[JANEIRO] Reenvio: Disparo 14" at bounding box center [119, 288] width 154 height 31
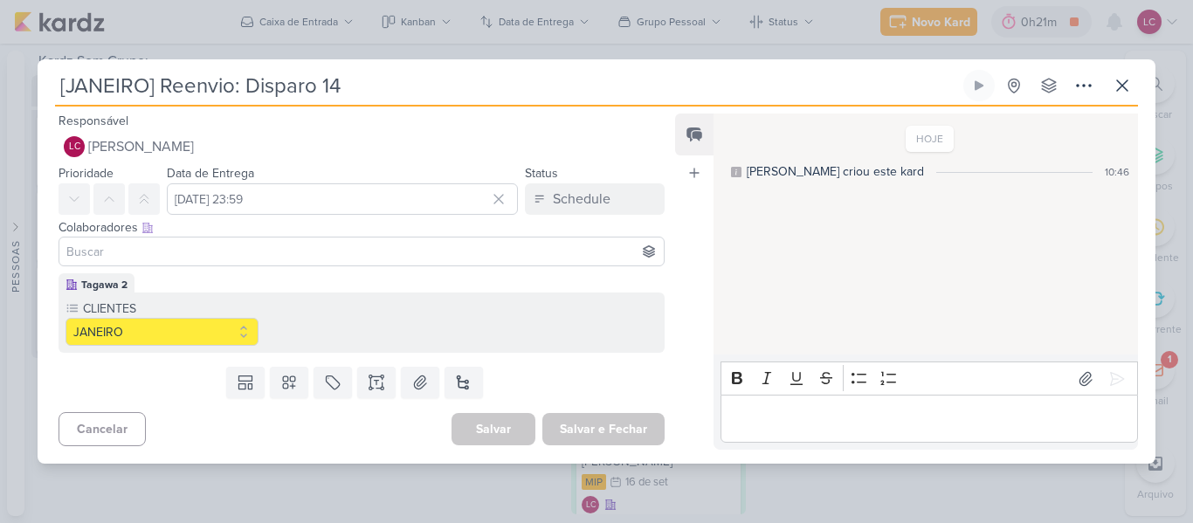
click at [497, 88] on input "[JANEIRO] Reenvio: Disparo 14" at bounding box center [507, 85] width 905 height 31
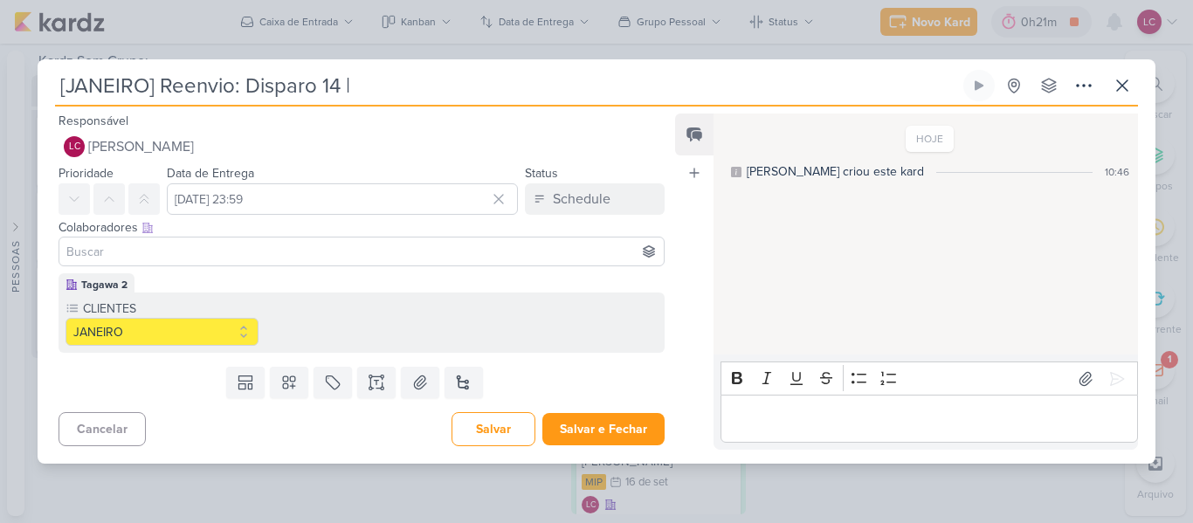
paste input "115494"
type input "[JANEIRO] Reenvio: Disparo 14 | 115494"
drag, startPoint x: 594, startPoint y: 426, endPoint x: 574, endPoint y: 394, distance: 38.1
click at [592, 426] on button "Salvar e Fechar" at bounding box center [604, 429] width 122 height 32
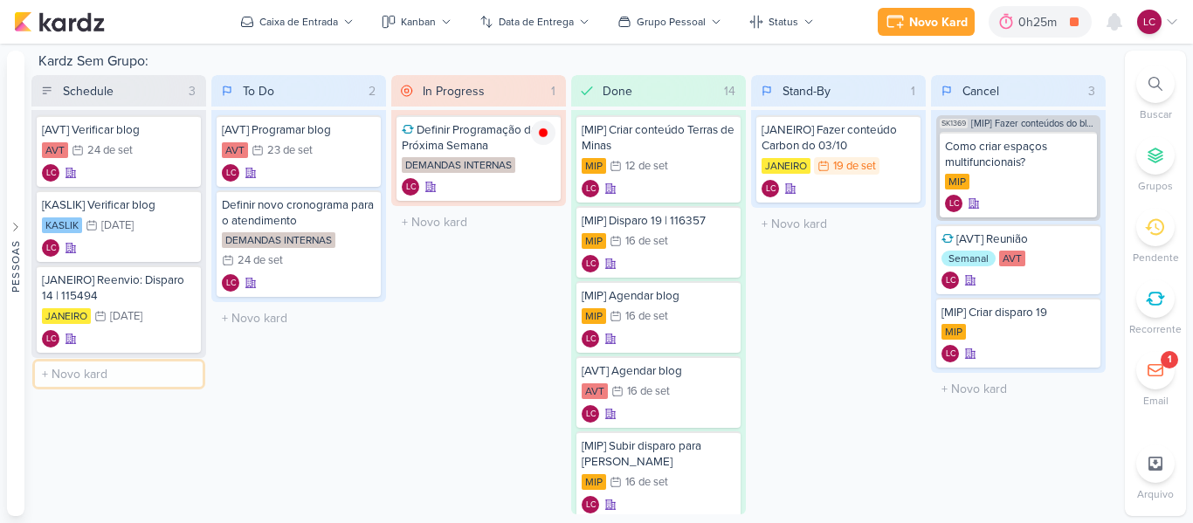
click at [145, 381] on input "text" at bounding box center [119, 374] width 168 height 25
type input "[MIP] Disparo 20"
click at [131, 386] on div "LC" at bounding box center [119, 391] width 154 height 17
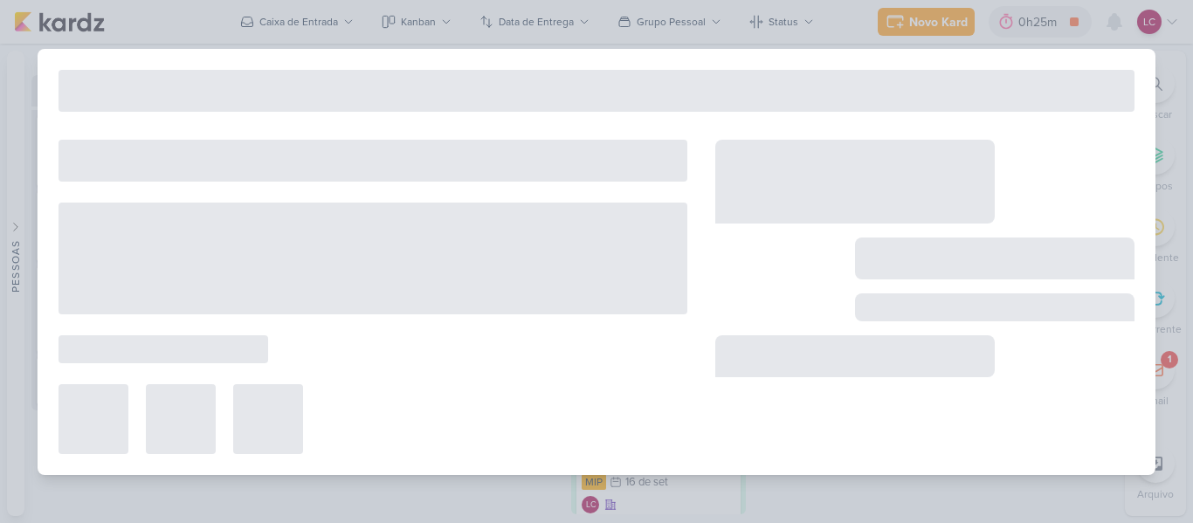
type input "[MIP] Disparo 20"
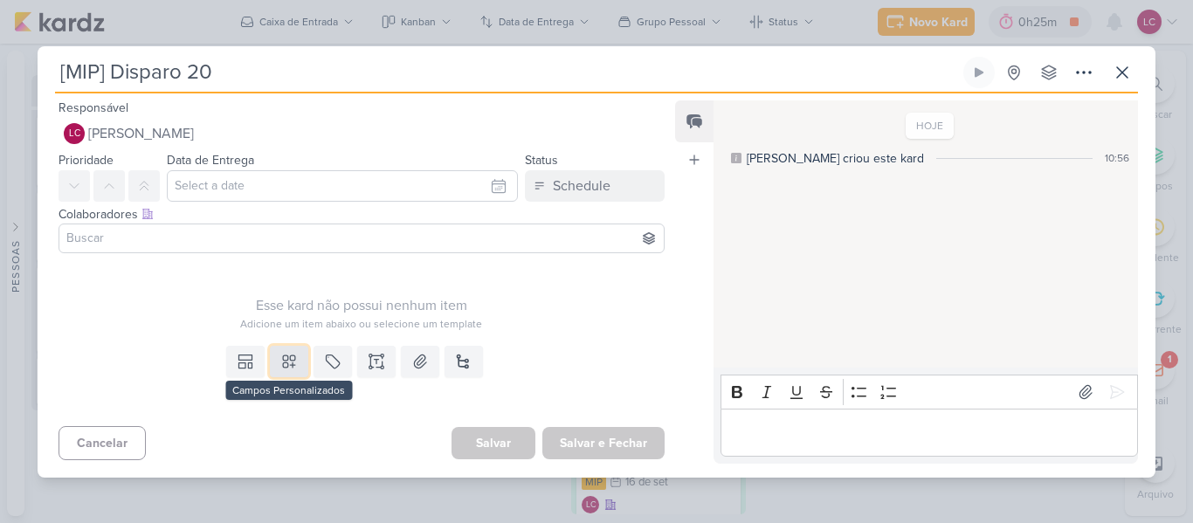
click at [280, 355] on icon at bounding box center [288, 361] width 17 height 17
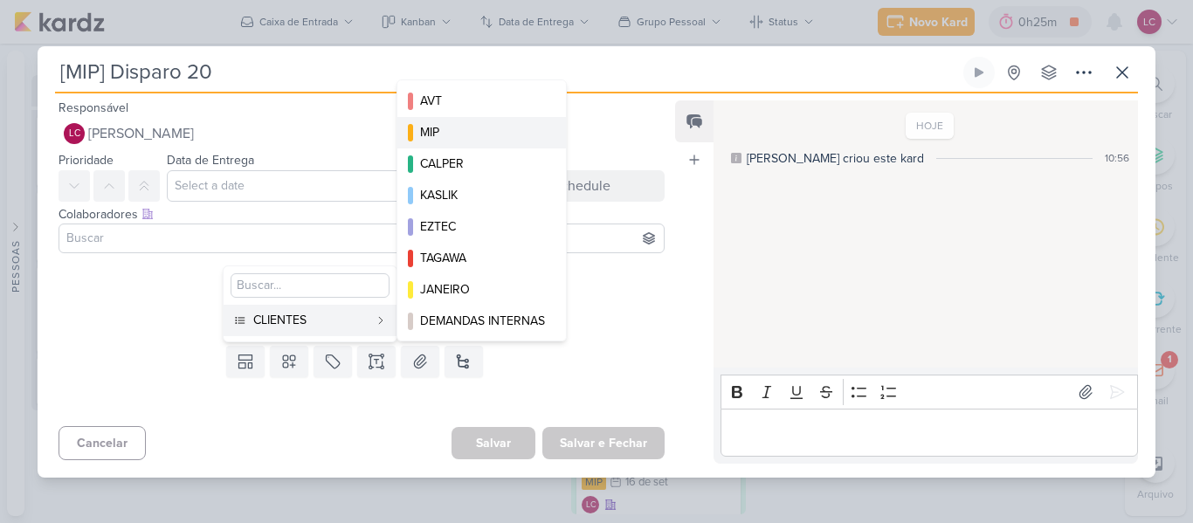
click at [478, 141] on div "MIP" at bounding box center [482, 132] width 125 height 18
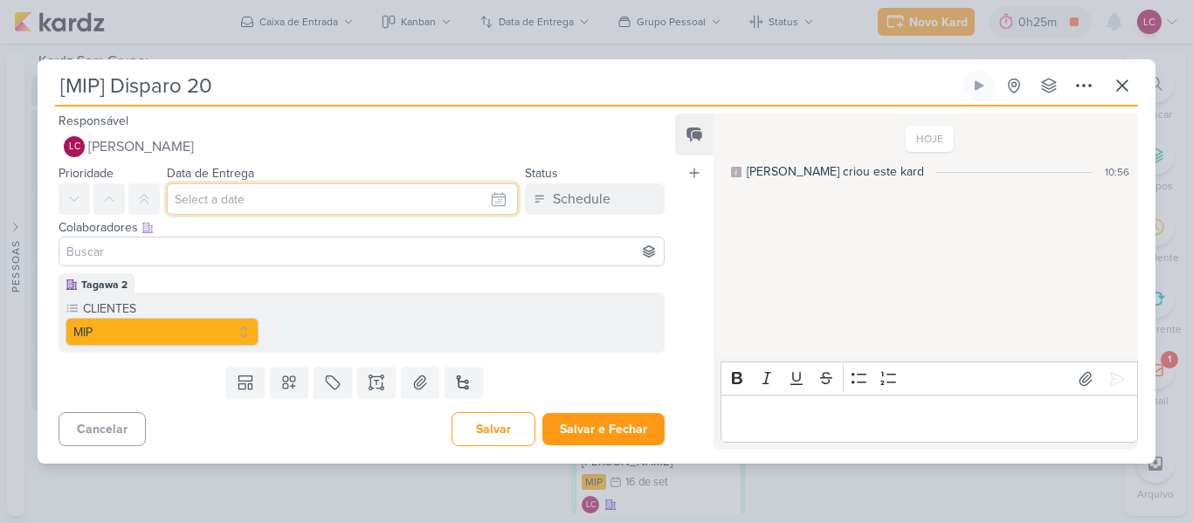
click at [305, 208] on input "text" at bounding box center [342, 198] width 351 height 31
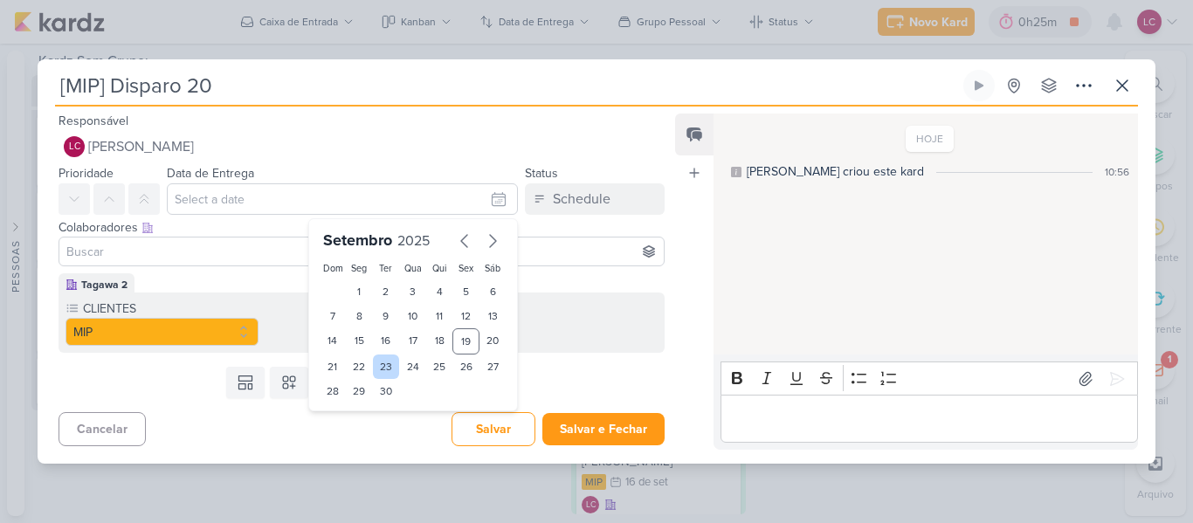
click at [377, 361] on div "23" at bounding box center [386, 367] width 27 height 24
type input "23 de setembro de 2025 às 23:59"
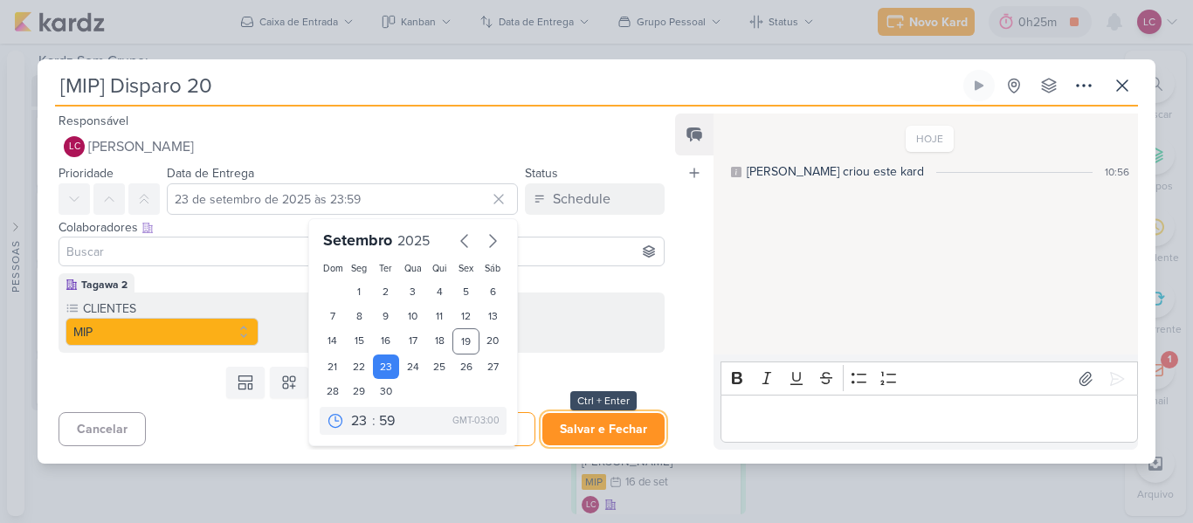
click at [596, 437] on button "Salvar e Fechar" at bounding box center [604, 429] width 122 height 32
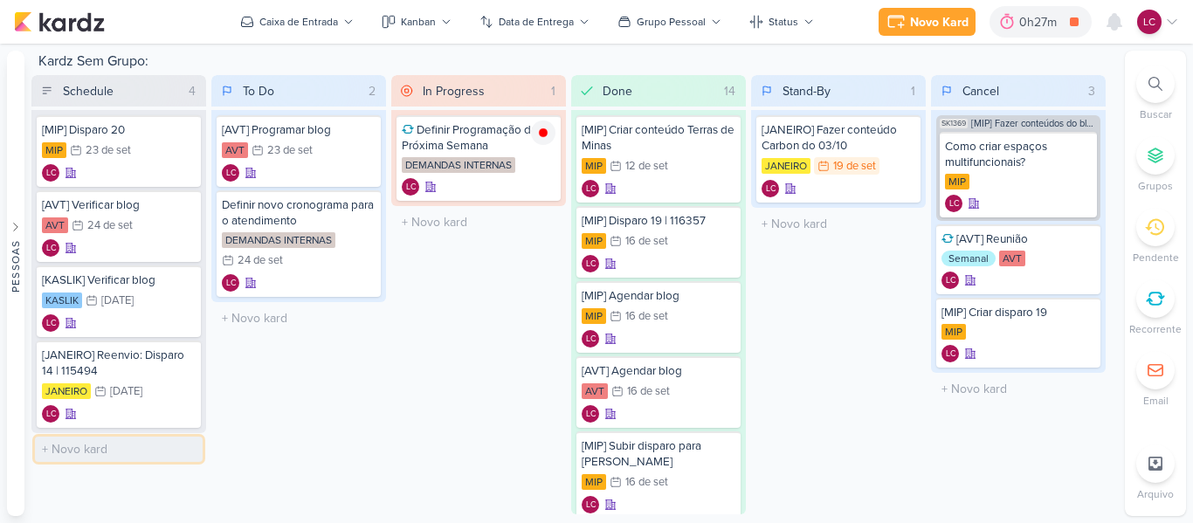
click at [127, 453] on input "text" at bounding box center [119, 449] width 168 height 25
type input "[MIP] Reenvio: Disparo 19"
click at [109, 452] on div "[MIP] Reenvio: Disparo 19" at bounding box center [119, 447] width 154 height 16
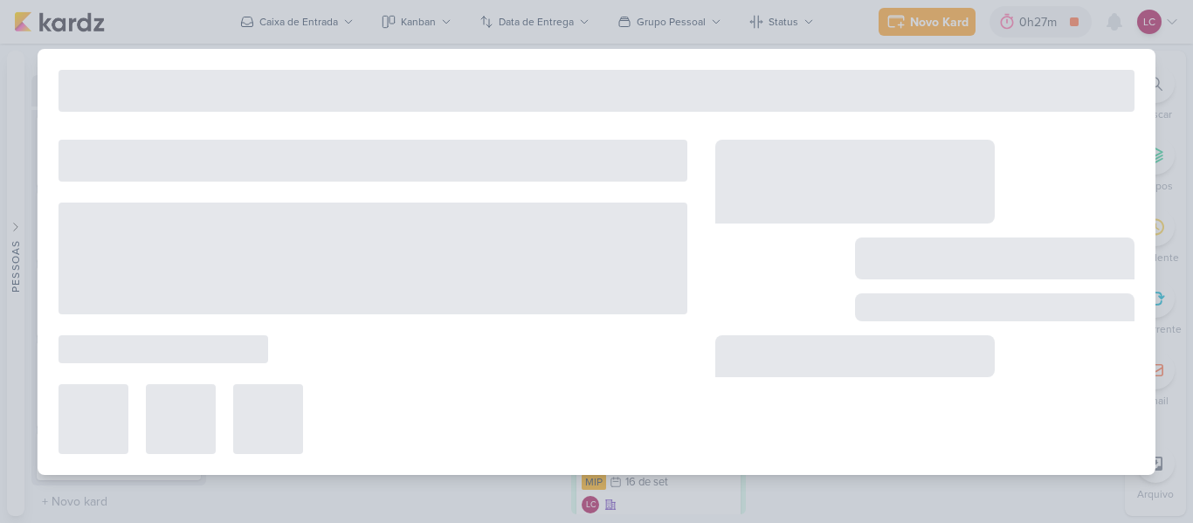
type input "[MIP] Reenvio: Disparo 19"
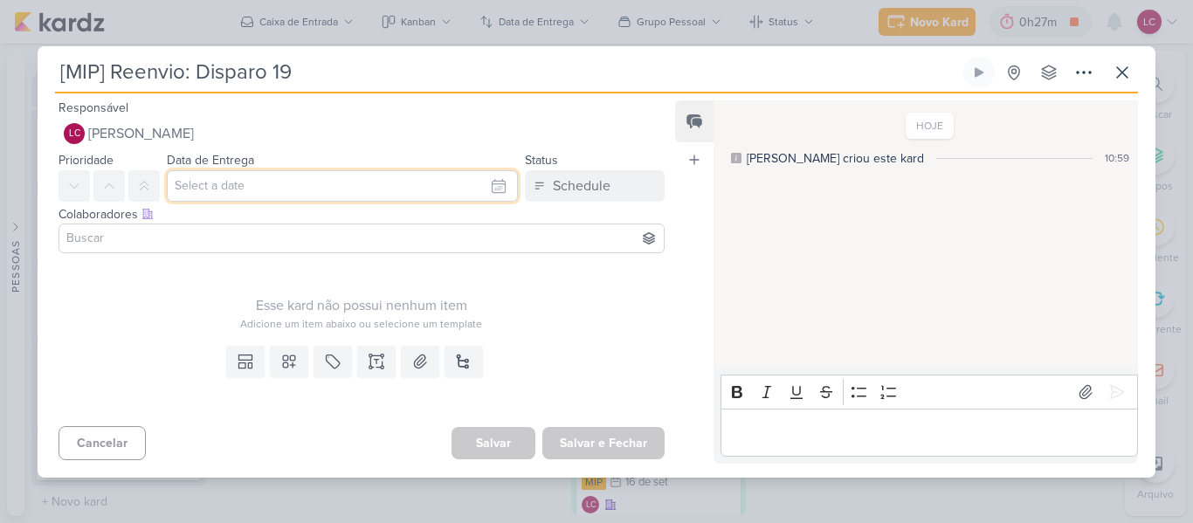
click at [366, 189] on input "text" at bounding box center [342, 185] width 351 height 31
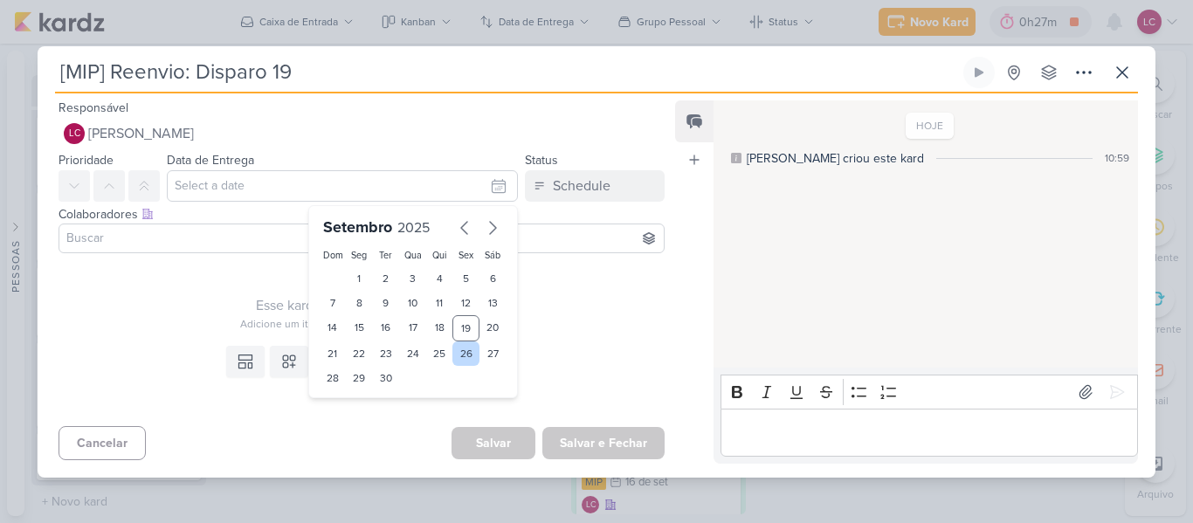
click at [457, 350] on div "26" at bounding box center [466, 354] width 27 height 24
type input "[DATE] 23:59"
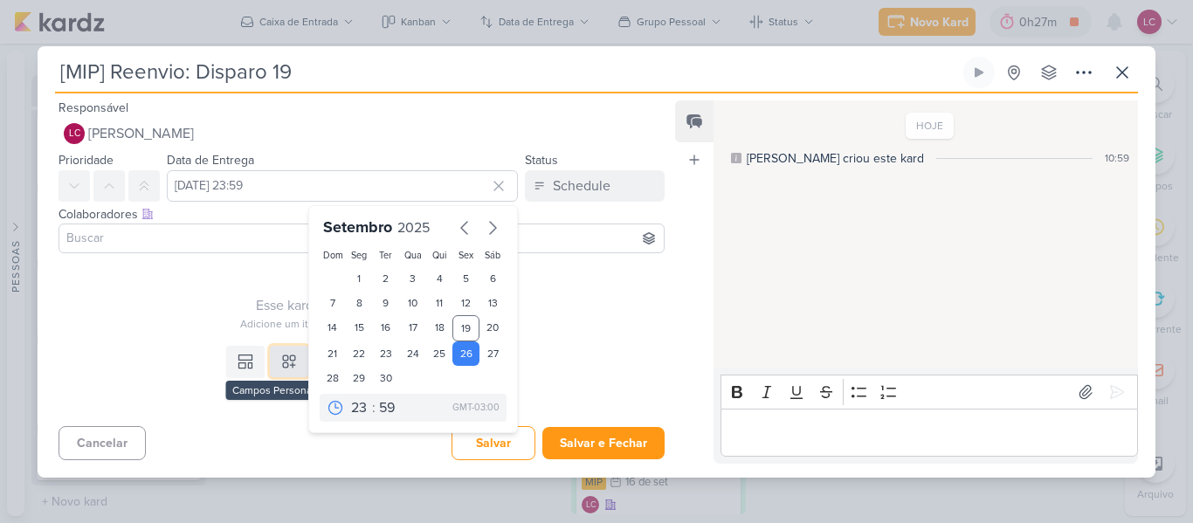
click at [289, 375] on button at bounding box center [289, 361] width 38 height 31
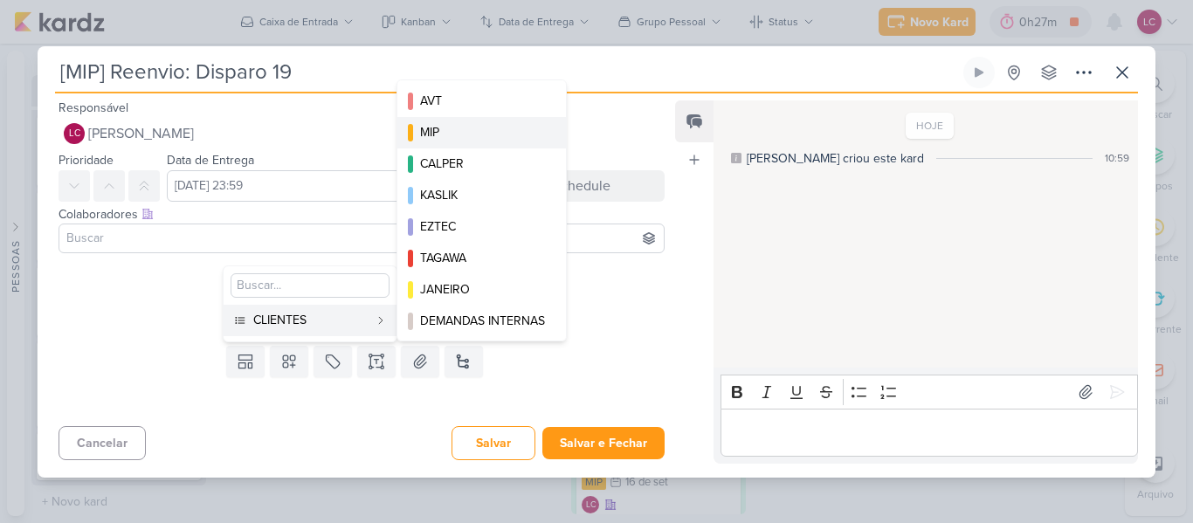
click at [460, 120] on button "MIP" at bounding box center [482, 132] width 169 height 31
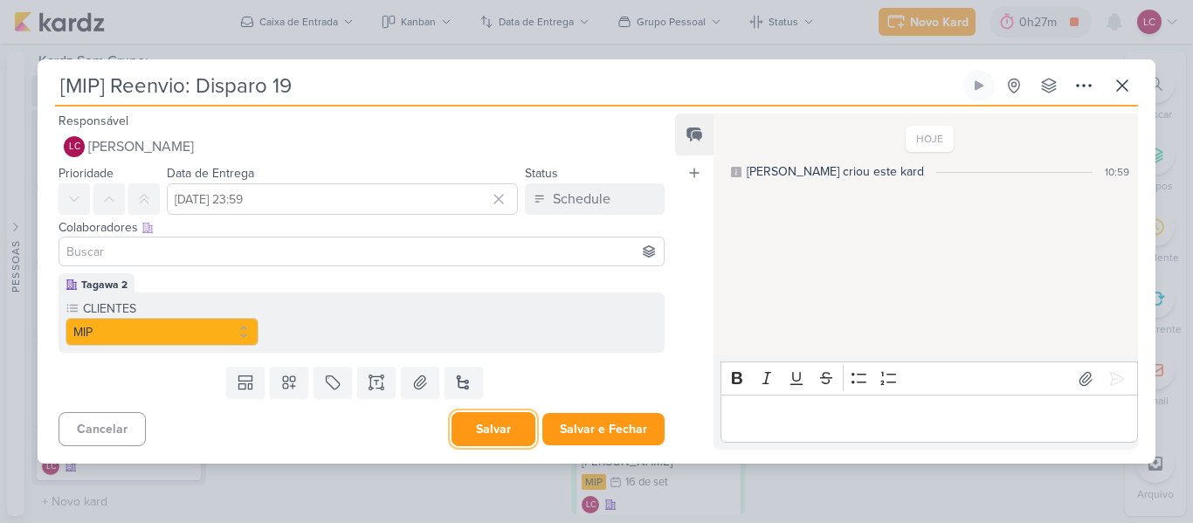
click at [472, 434] on button "Salvar" at bounding box center [494, 429] width 84 height 34
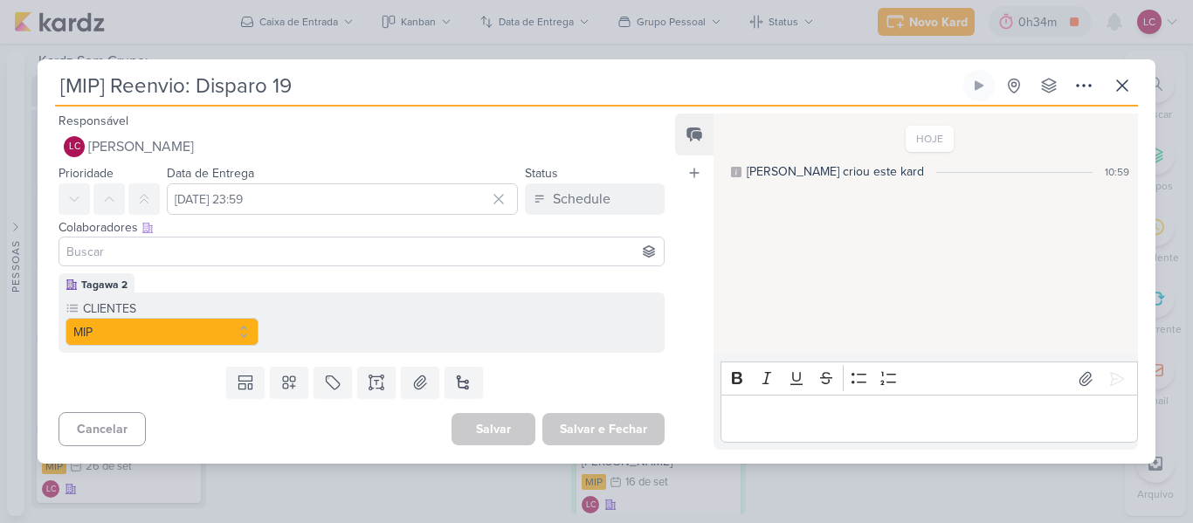
click at [1166, 174] on div "[MIP] Reenvio: Disparo 19 Criado por mim" at bounding box center [596, 261] width 1193 height 523
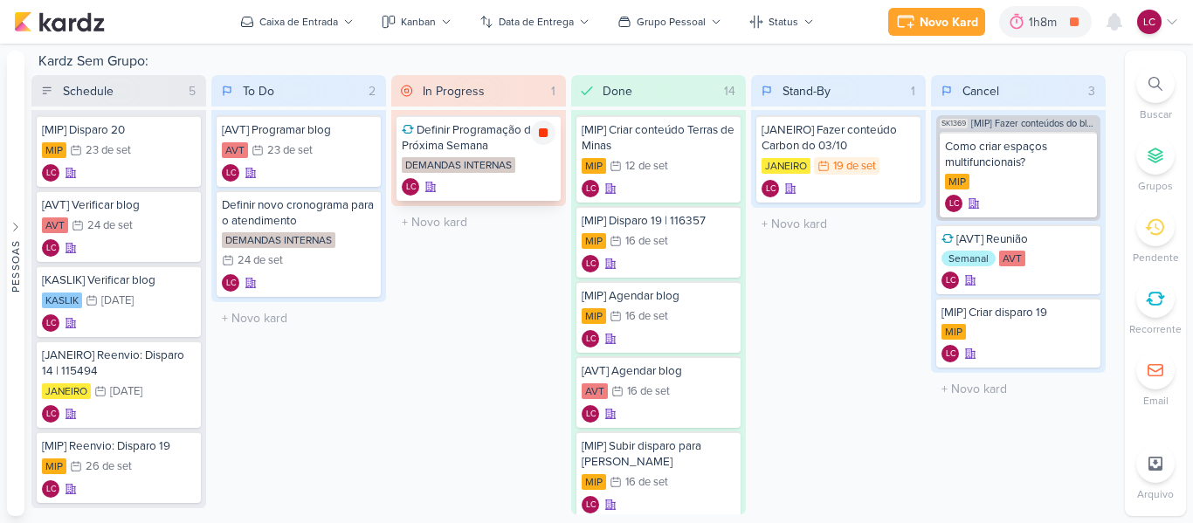
click at [551, 134] on div at bounding box center [543, 133] width 24 height 24
